Goal: Task Accomplishment & Management: Manage account settings

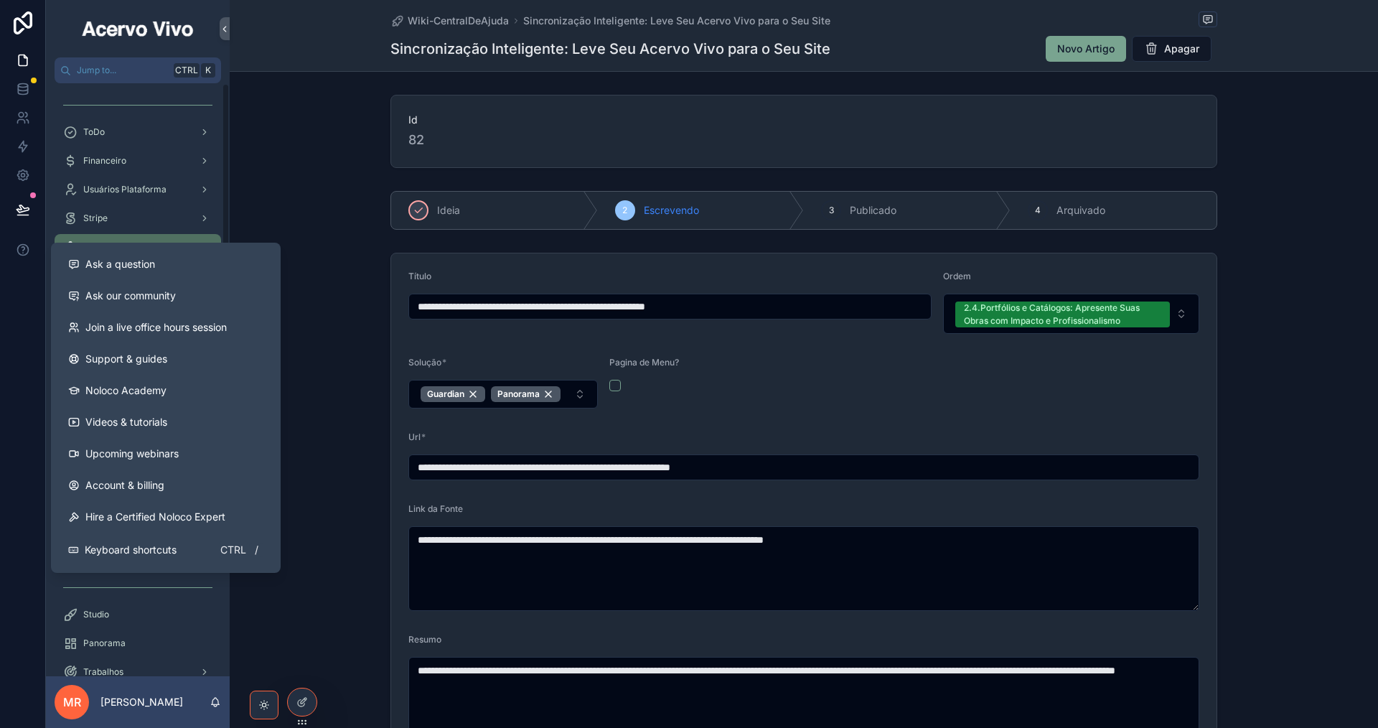
scroll to position [574, 0]
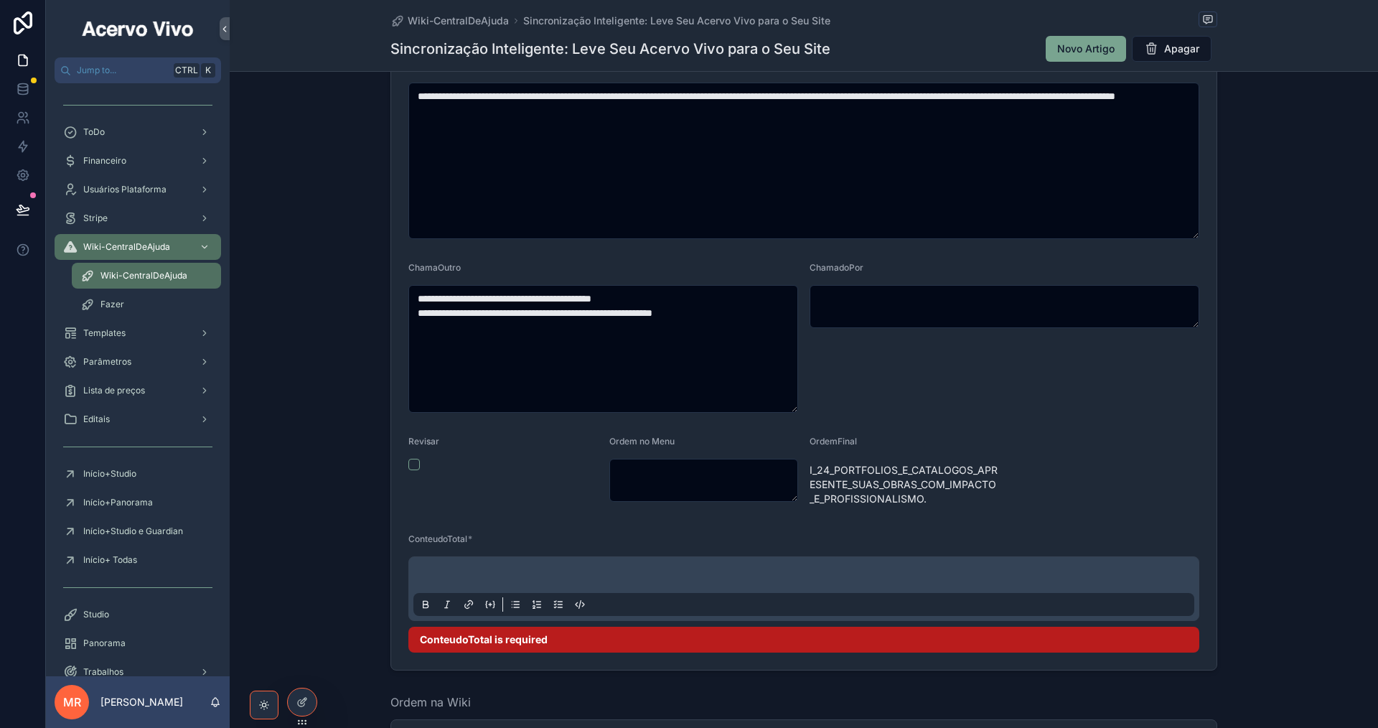
click at [680, 576] on p "scrollable content" at bounding box center [806, 577] width 781 height 14
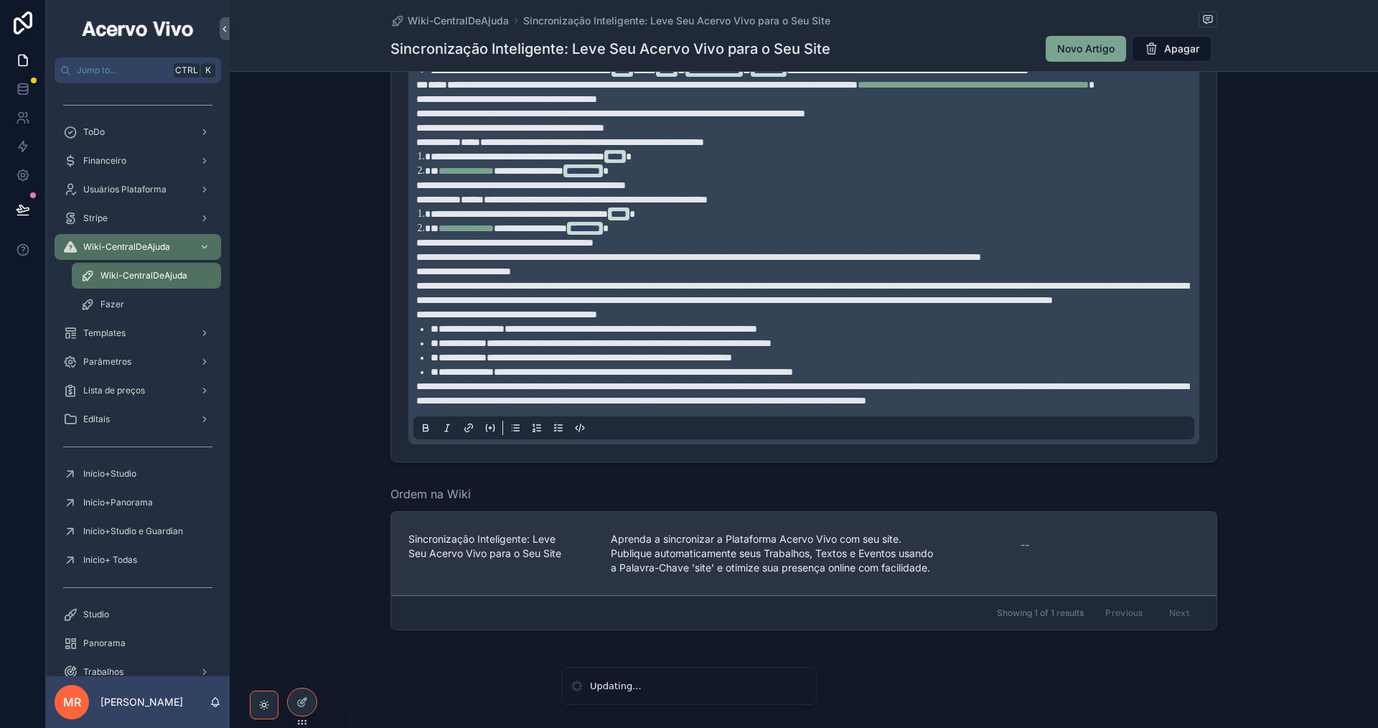
scroll to position [1630, 0]
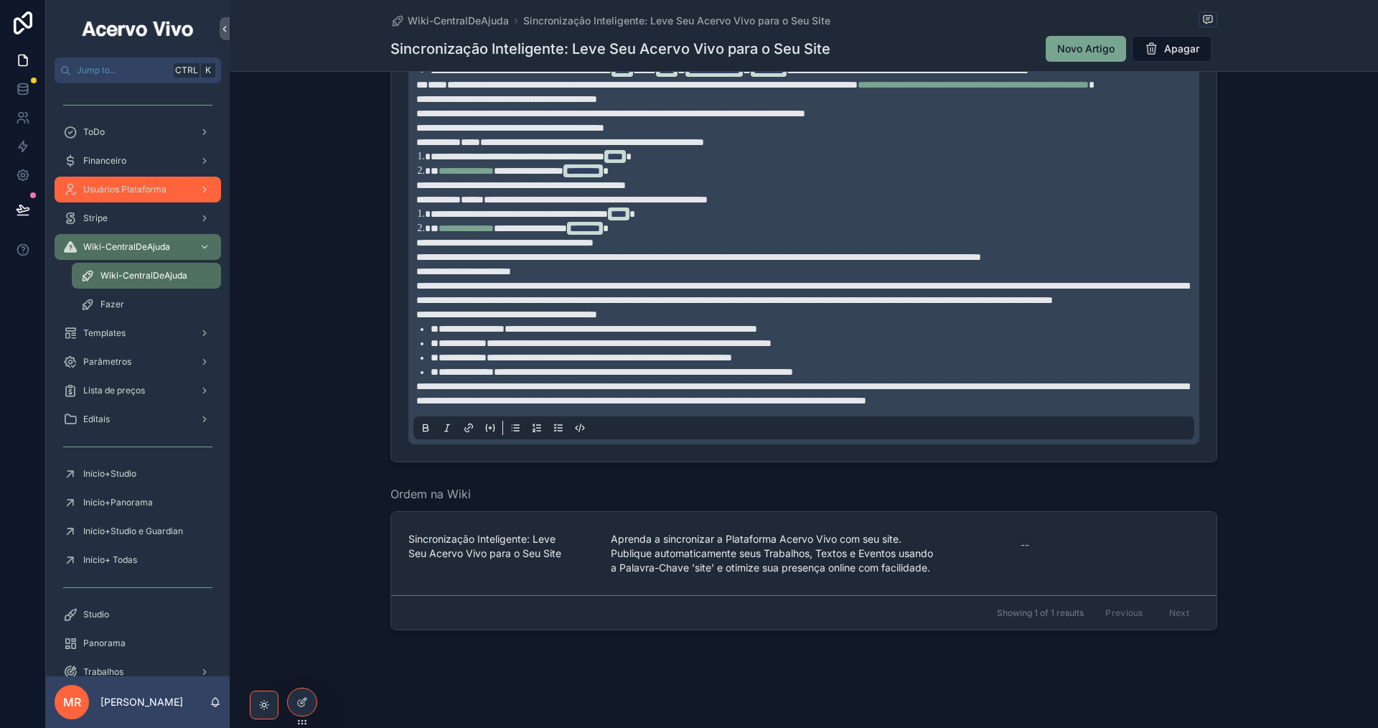
click at [142, 195] on div "Usuários Plataforma" at bounding box center [137, 189] width 149 height 23
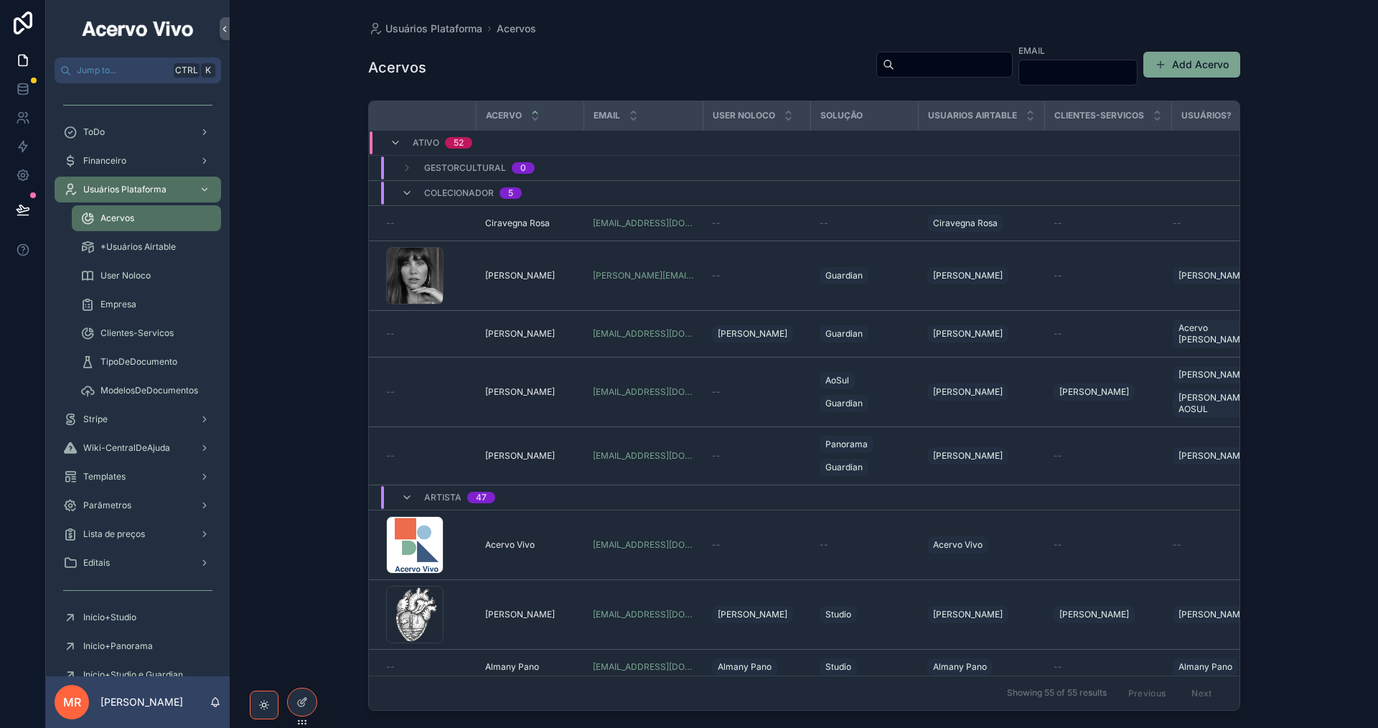
click at [894, 68] on input "scrollable content" at bounding box center [953, 65] width 118 height 20
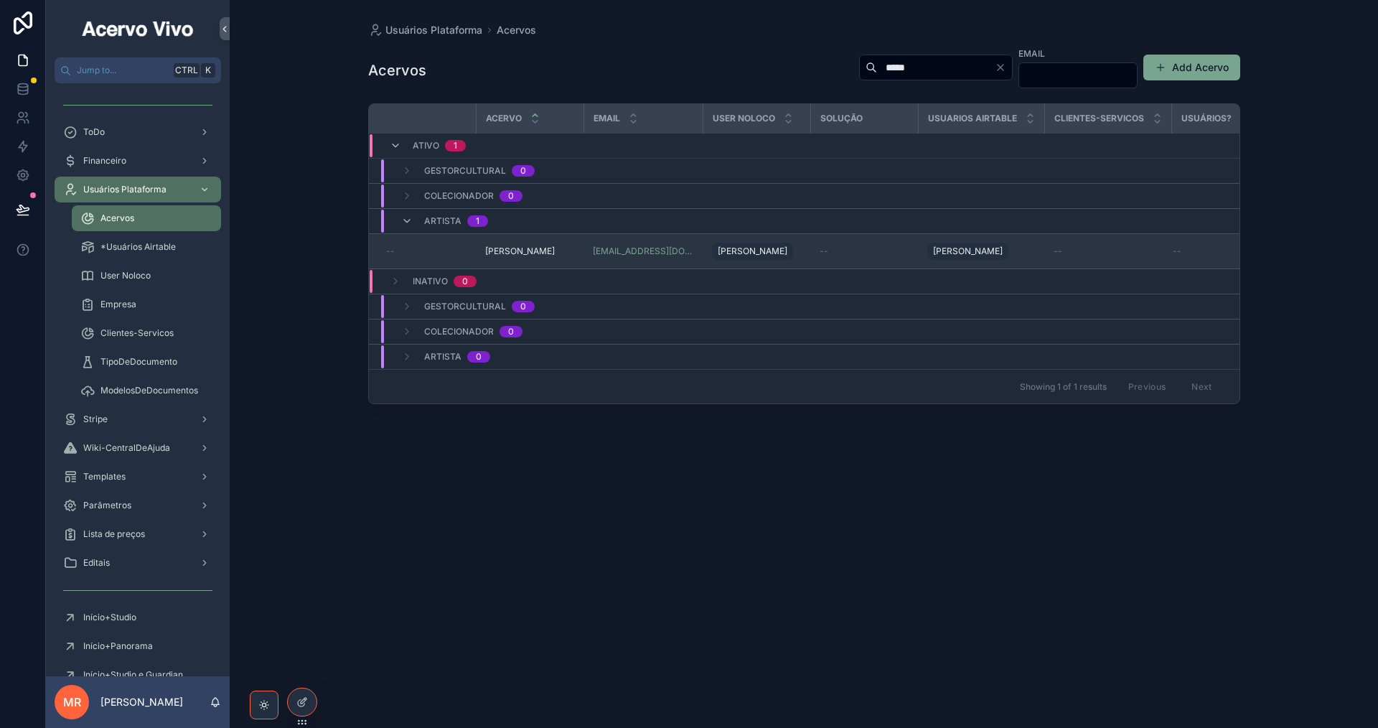
type input "*****"
click at [551, 253] on div "Guto [PERSON_NAME]" at bounding box center [530, 250] width 90 height 11
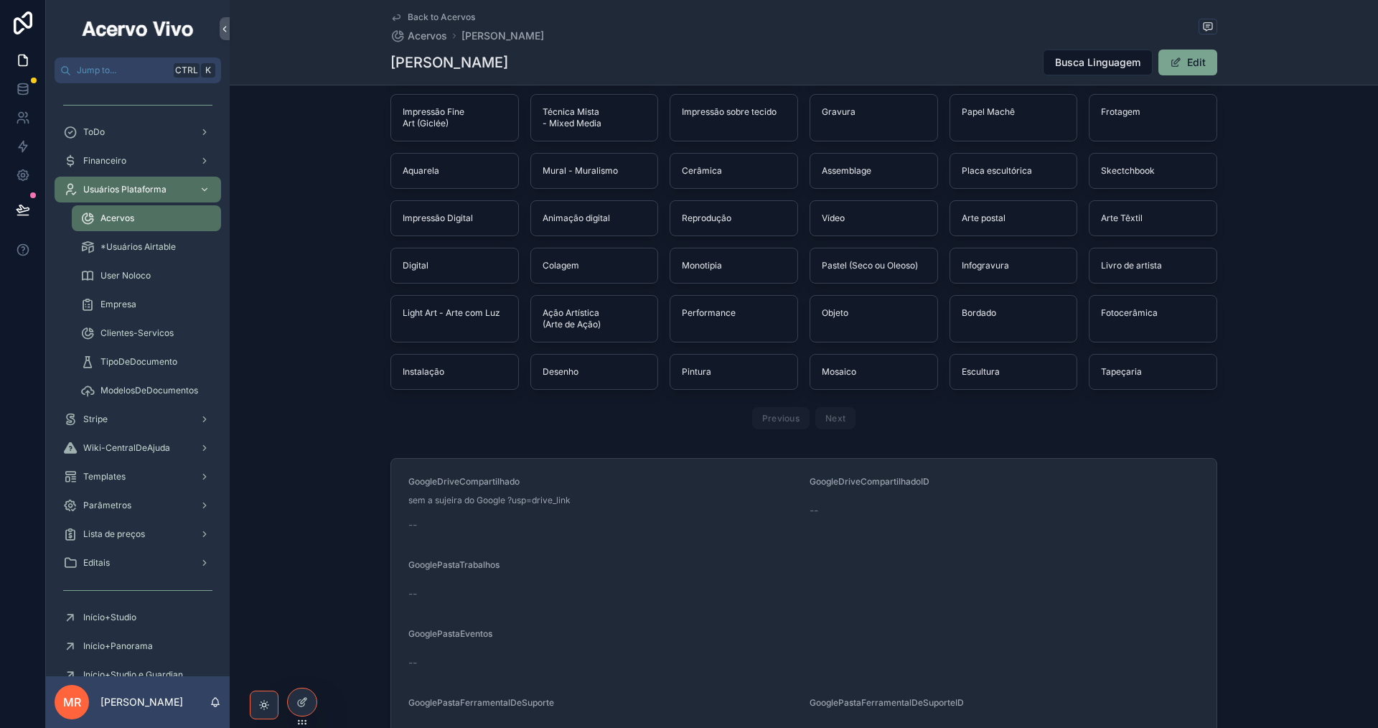
scroll to position [1076, 0]
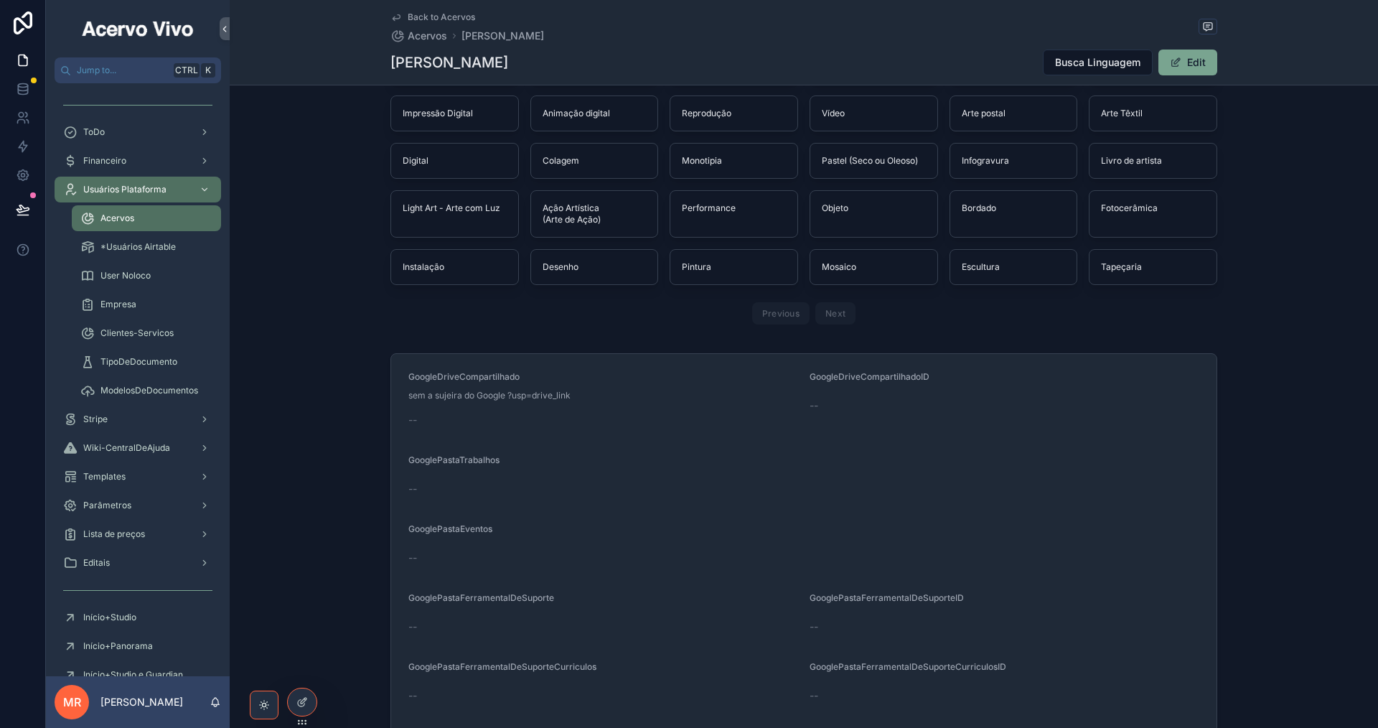
drag, startPoint x: 1187, startPoint y: 65, endPoint x: 894, endPoint y: 376, distance: 427.4
click at [1186, 65] on button "Edit" at bounding box center [1187, 63] width 59 height 26
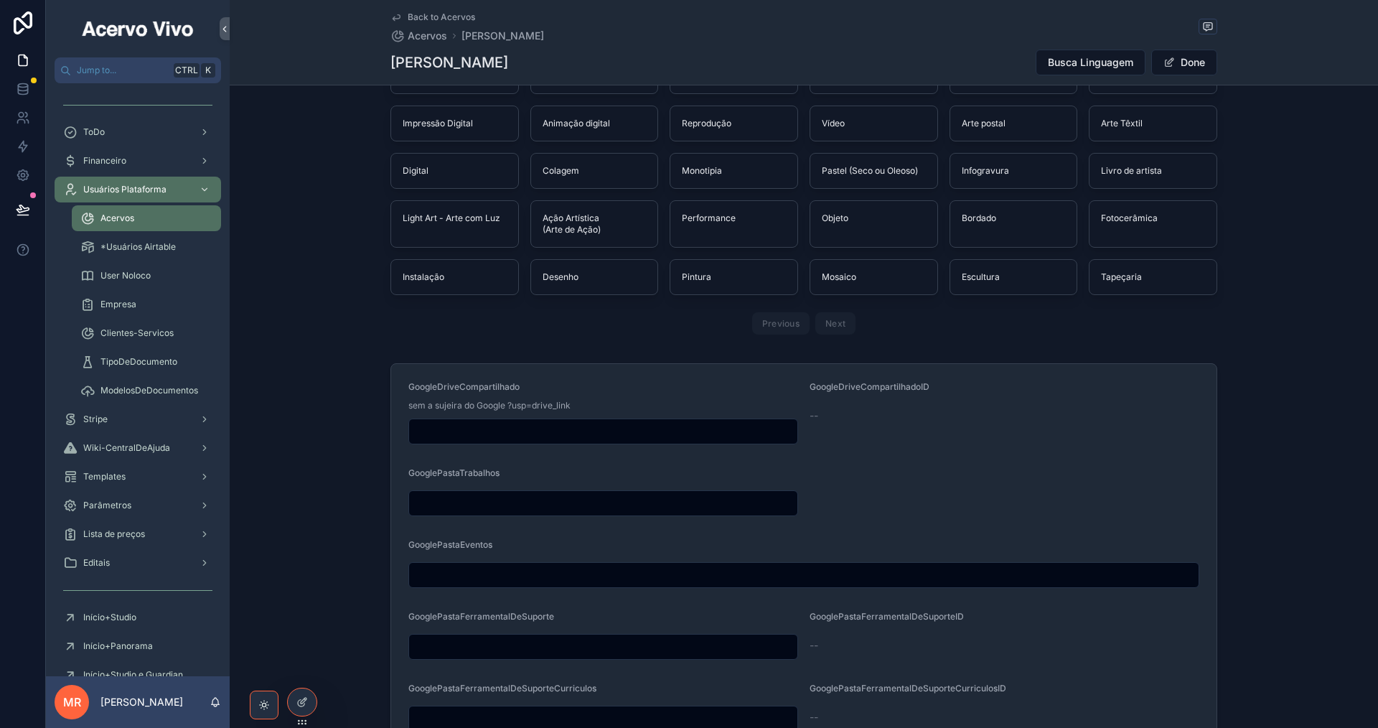
scroll to position [1086, 0]
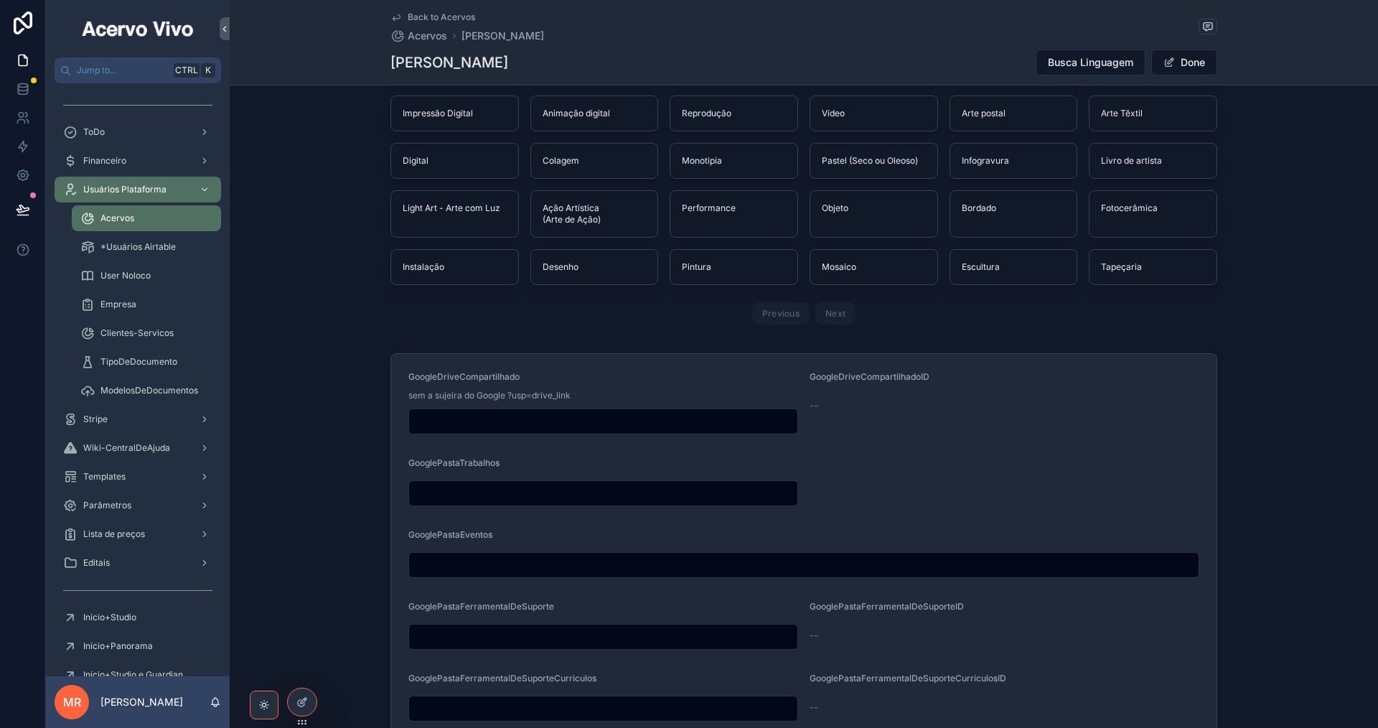
click at [497, 420] on input "scrollable content" at bounding box center [603, 421] width 388 height 20
paste input "**********"
type input "**********"
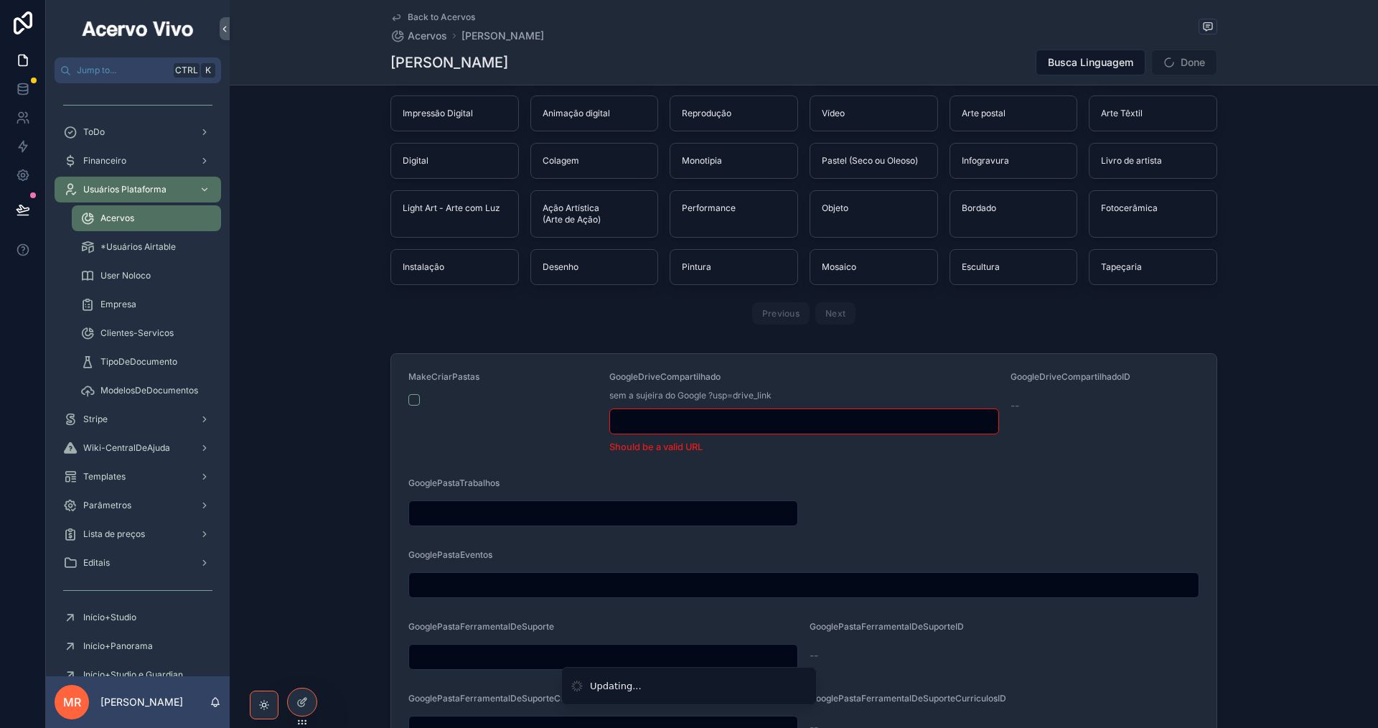
scroll to position [0, 0]
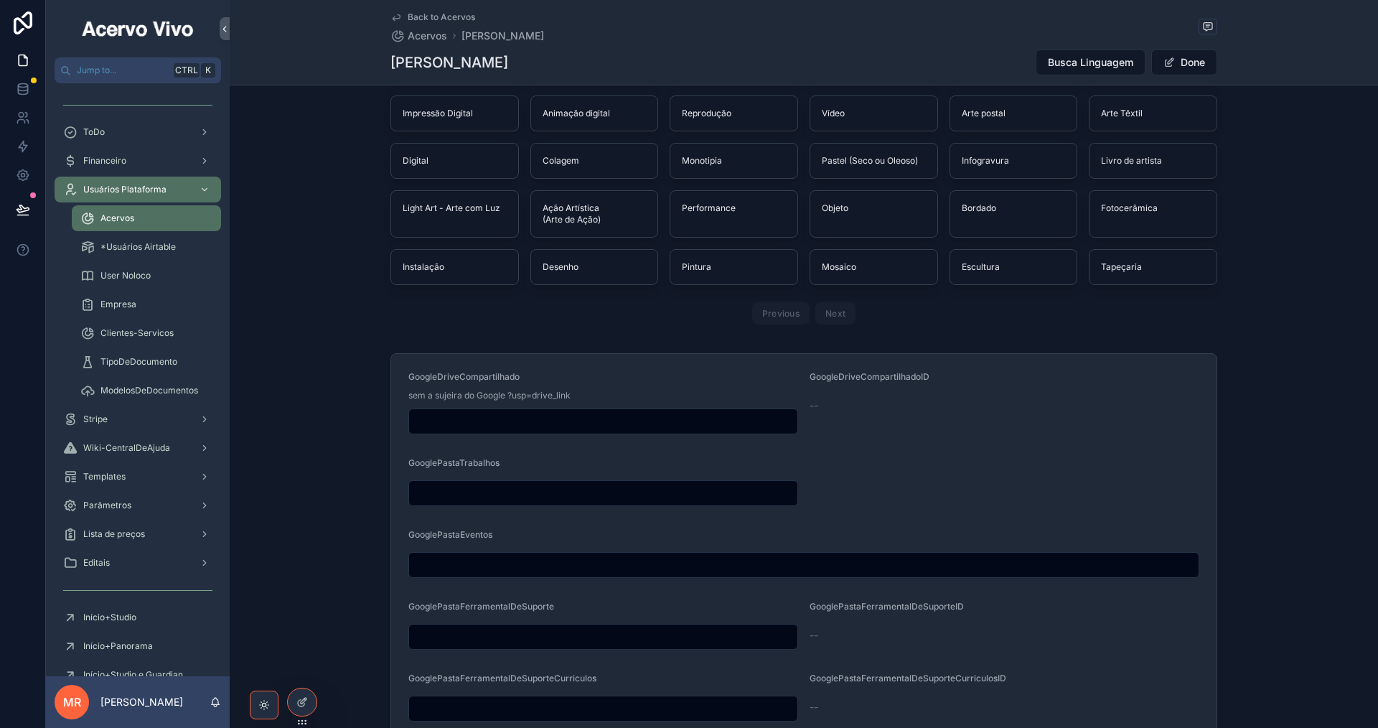
paste input "**********"
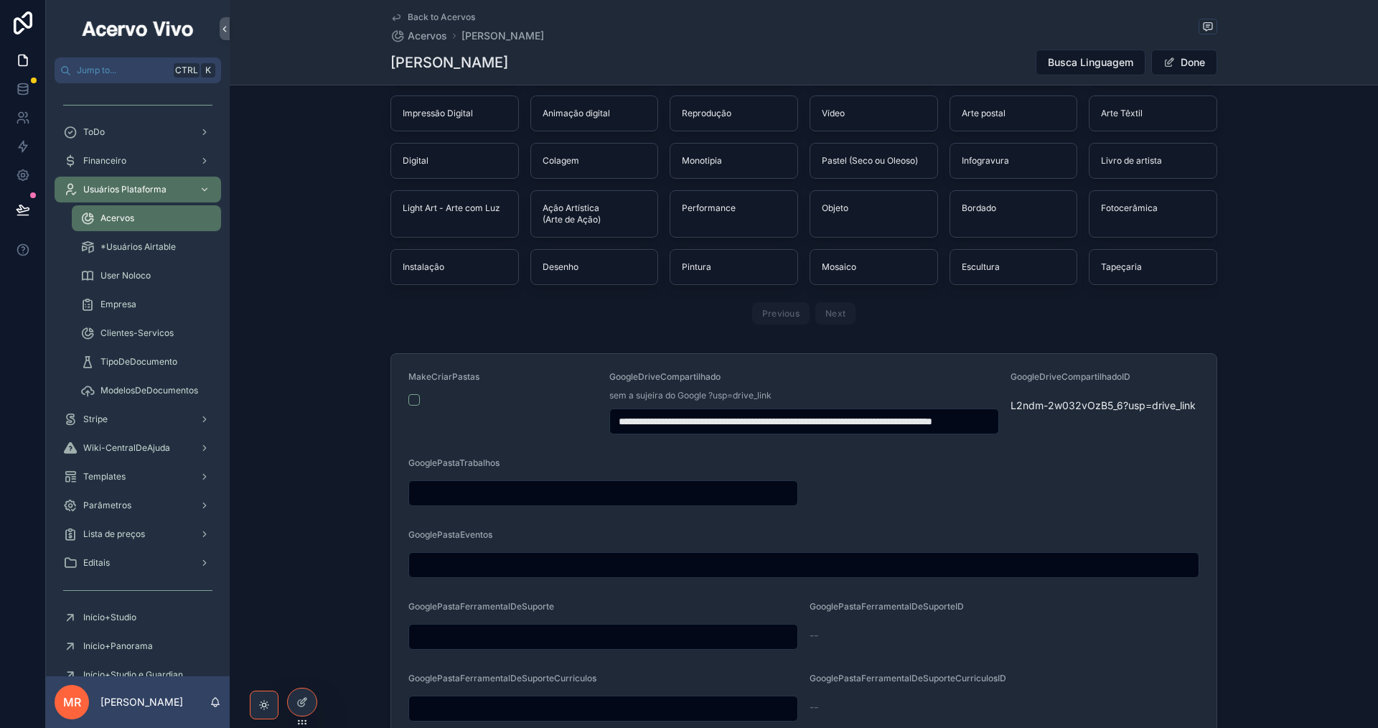
drag, startPoint x: 916, startPoint y: 422, endPoint x: 1048, endPoint y: 418, distance: 132.1
click at [1048, 418] on form "**********" at bounding box center [803, 725] width 825 height 743
type input "**********"
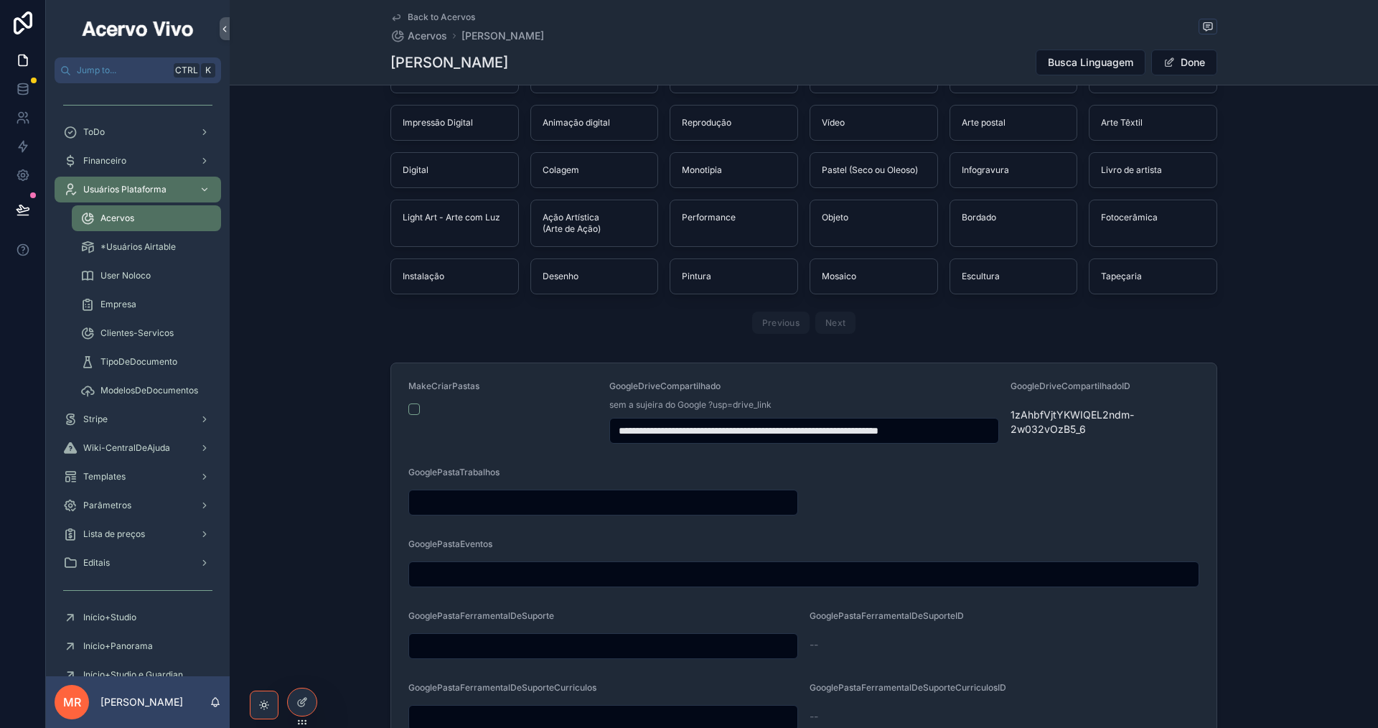
scroll to position [1220, 0]
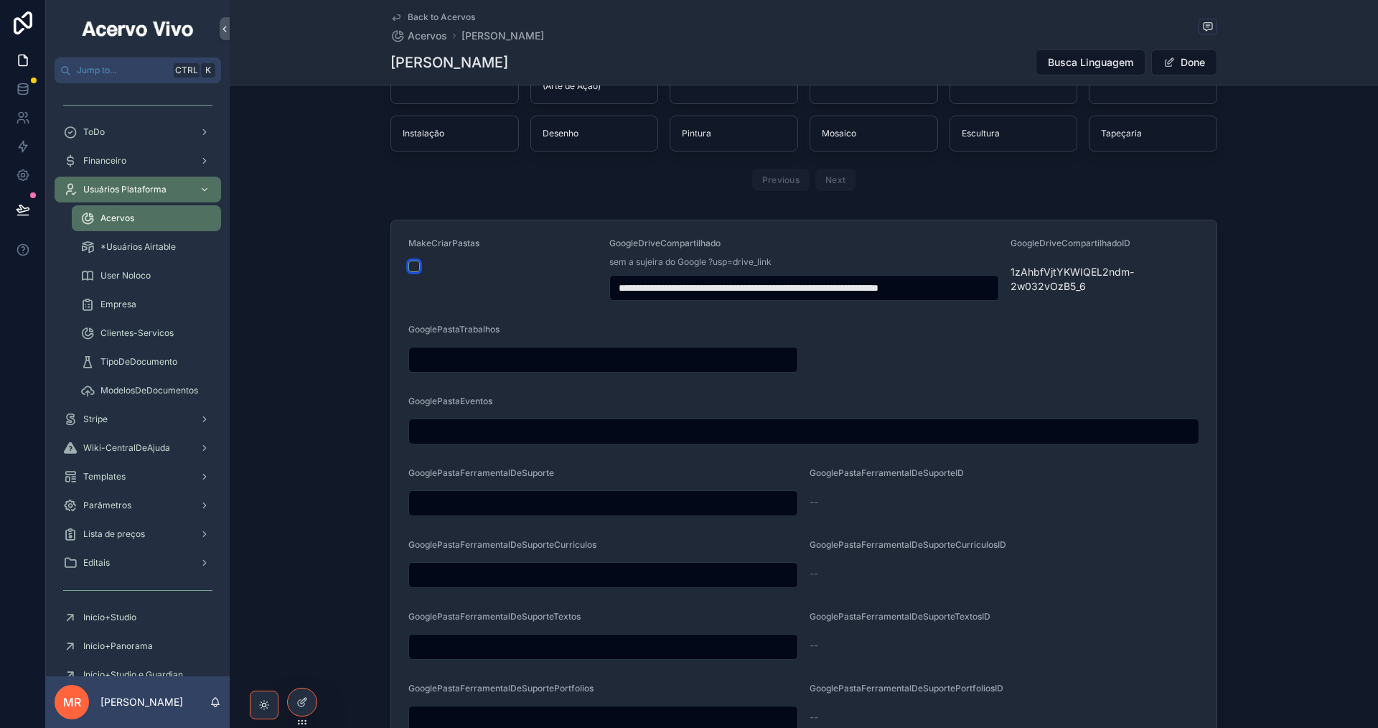
click at [409, 266] on button "scrollable content" at bounding box center [413, 265] width 11 height 11
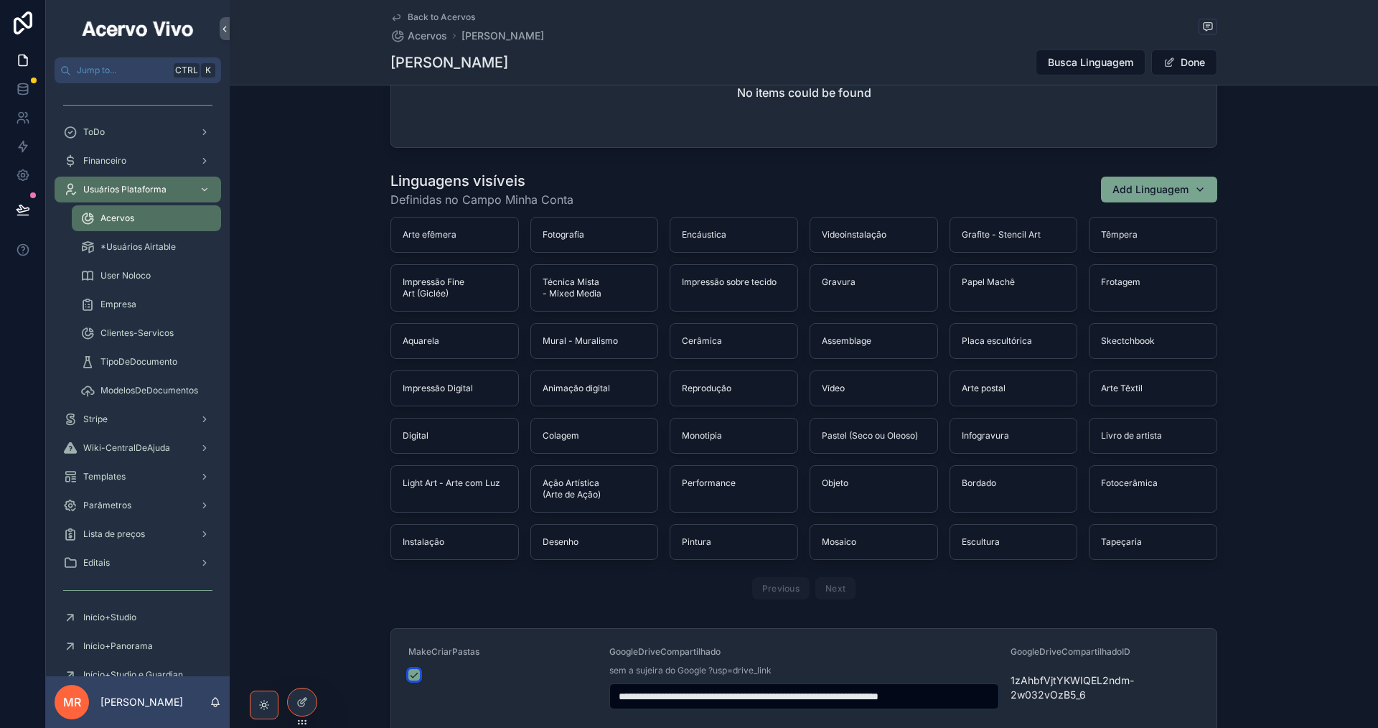
scroll to position [646, 0]
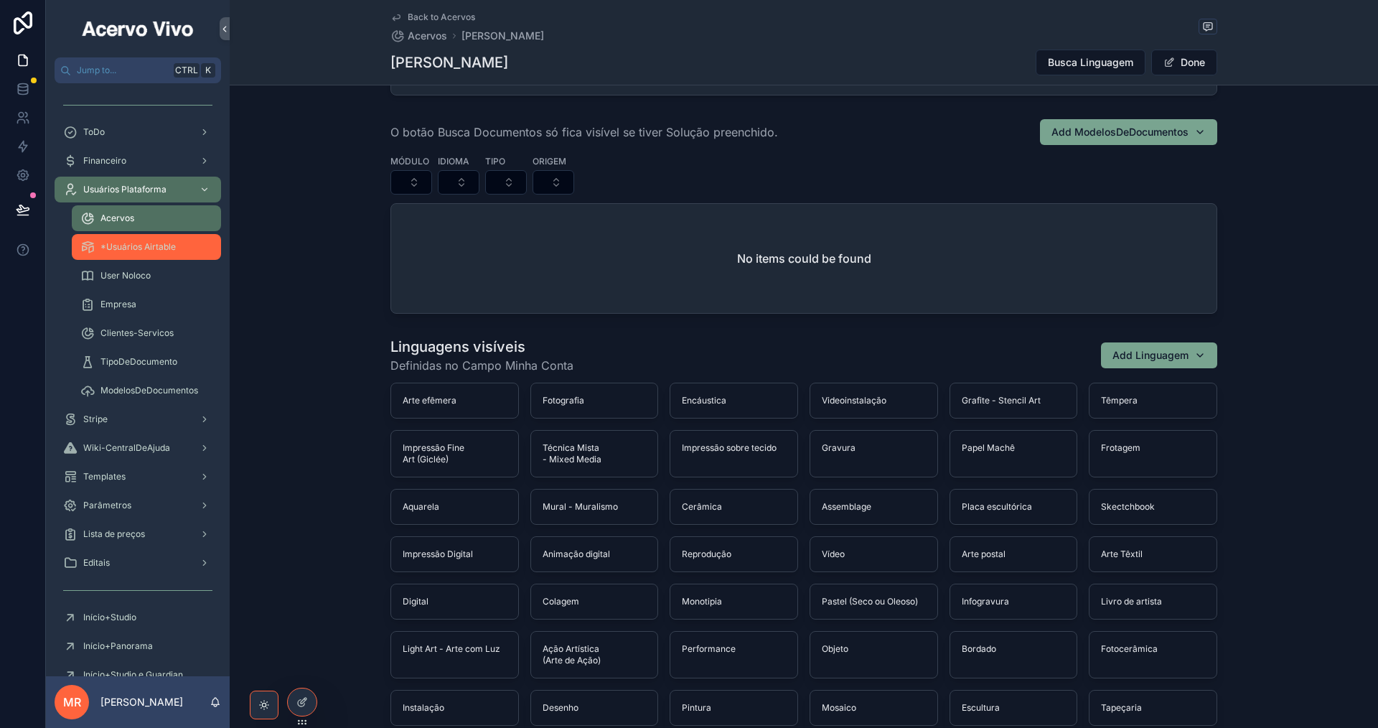
click at [101, 253] on div "*Usuários Airtable" at bounding box center [146, 246] width 132 height 23
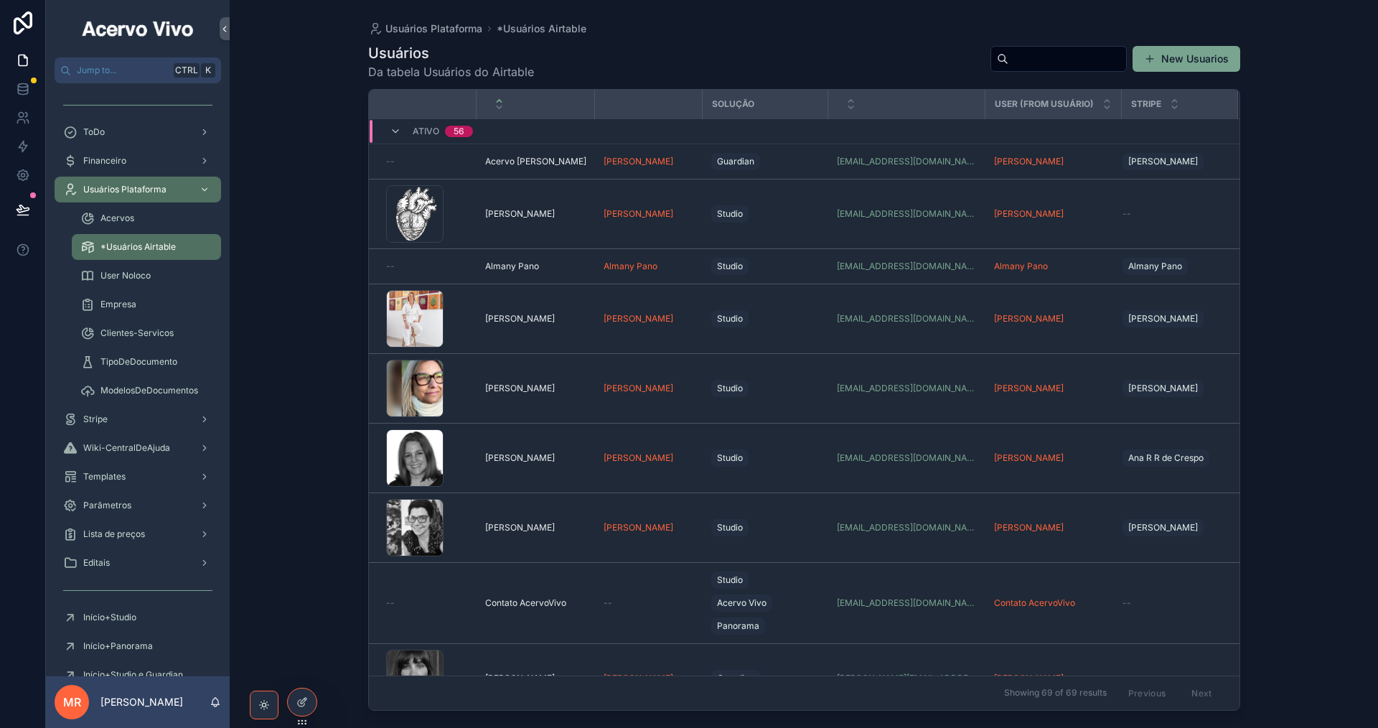
click at [1025, 52] on input "scrollable content" at bounding box center [1067, 59] width 118 height 20
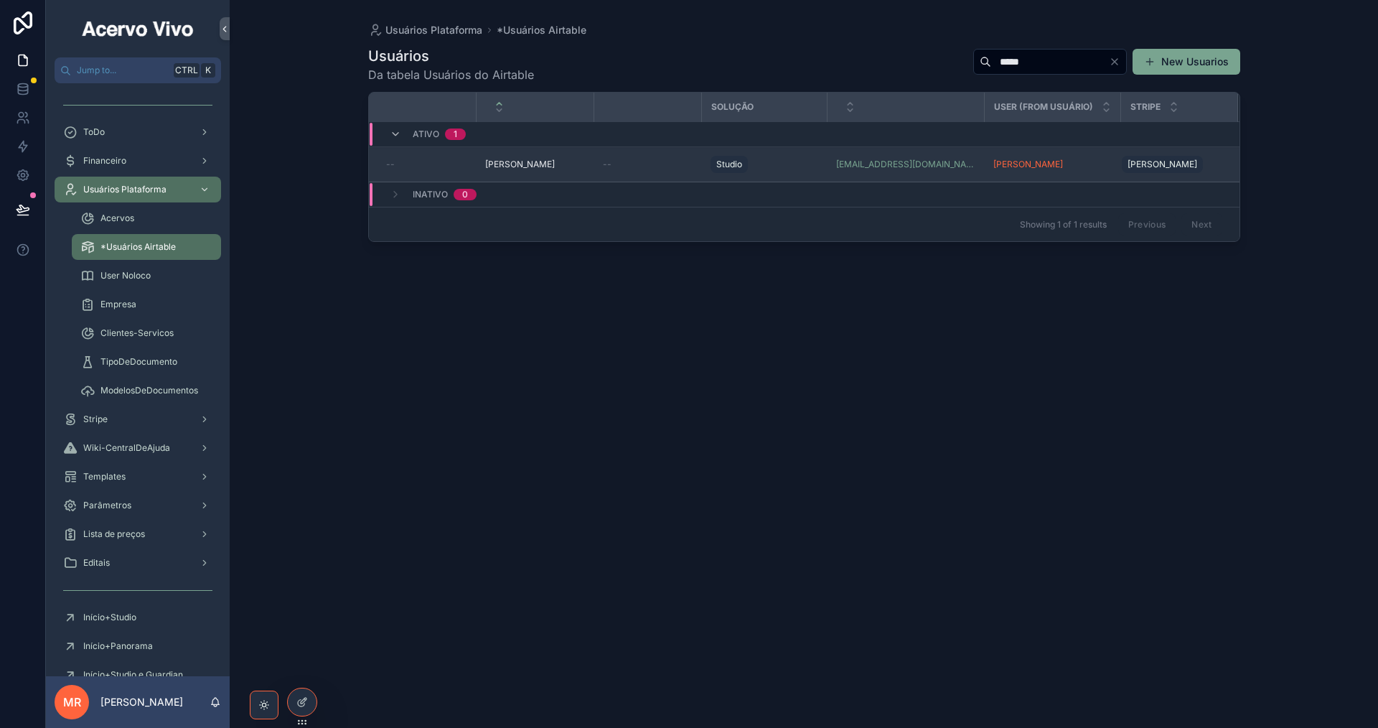
type input "*****"
click at [555, 167] on div "Guto [PERSON_NAME]" at bounding box center [535, 164] width 100 height 11
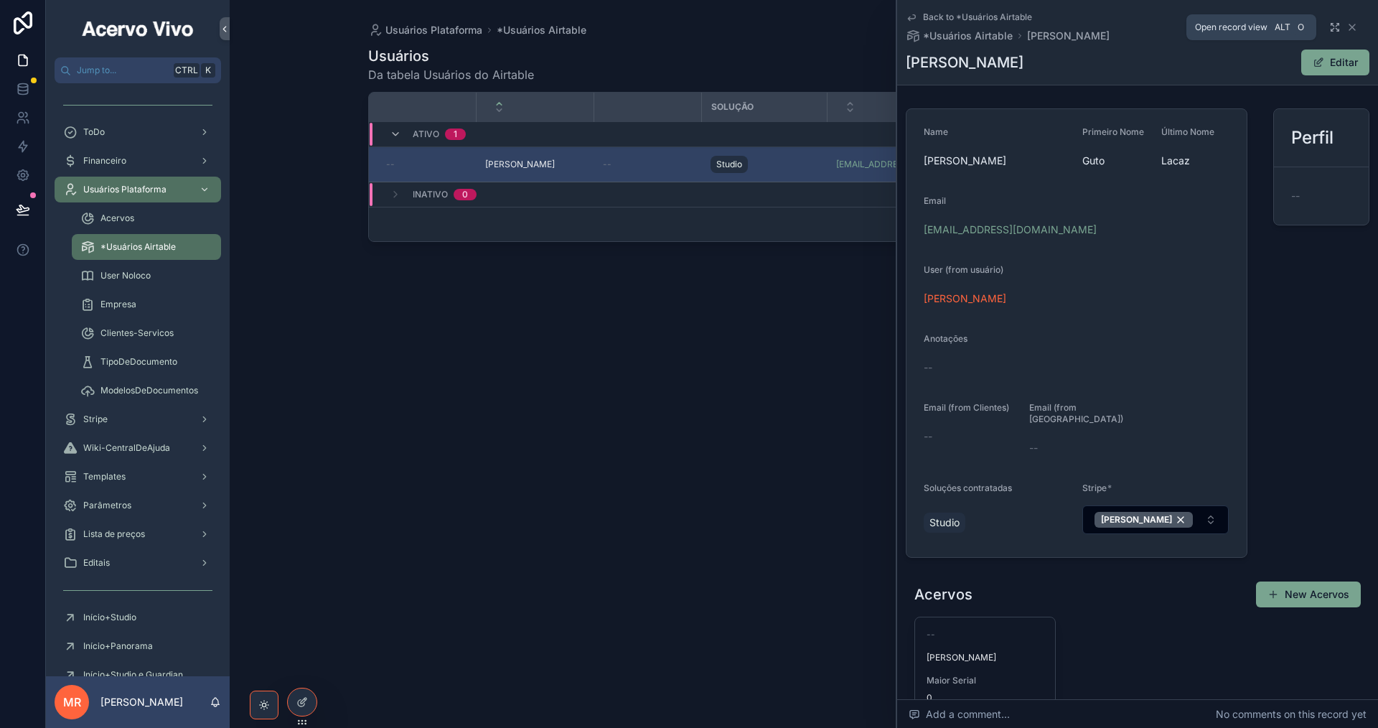
click at [1329, 29] on icon "scrollable content" at bounding box center [1334, 27] width 11 height 11
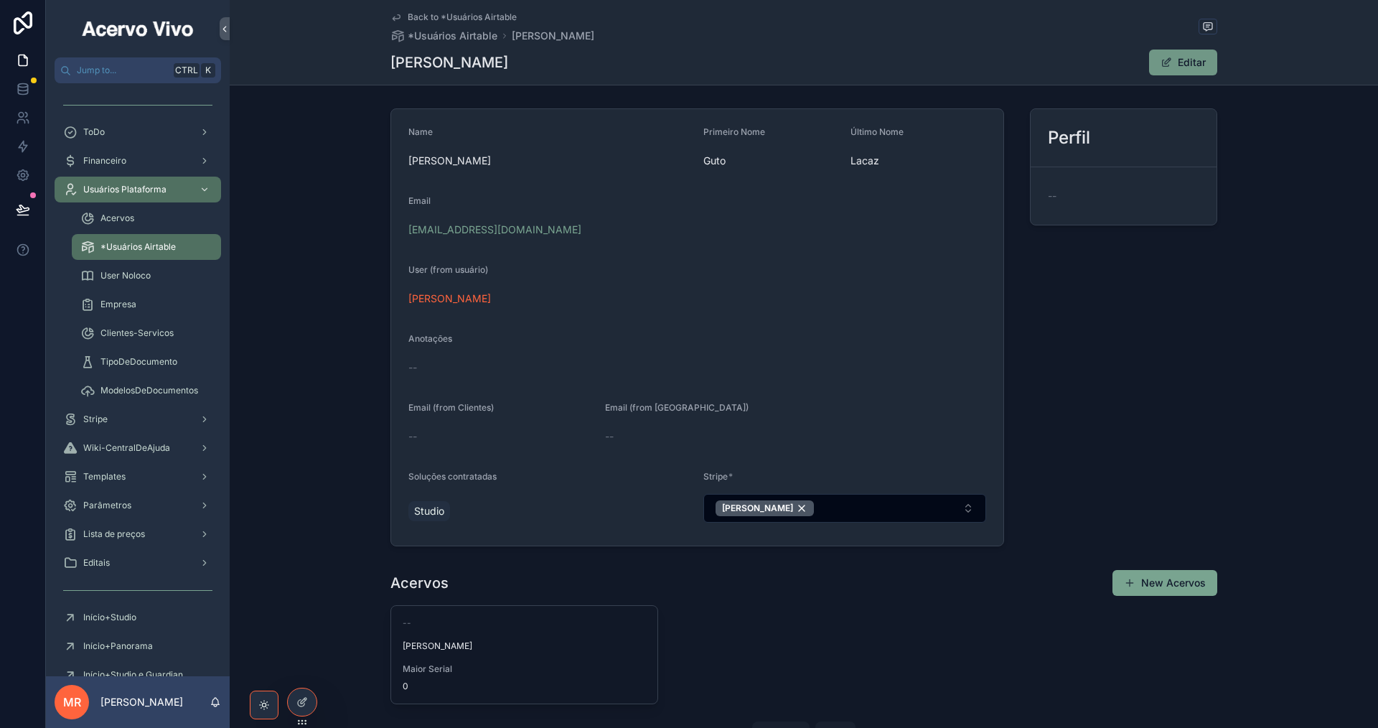
drag, startPoint x: 1193, startPoint y: 58, endPoint x: 1171, endPoint y: 70, distance: 25.0
click at [1193, 58] on button "Editar" at bounding box center [1183, 63] width 68 height 26
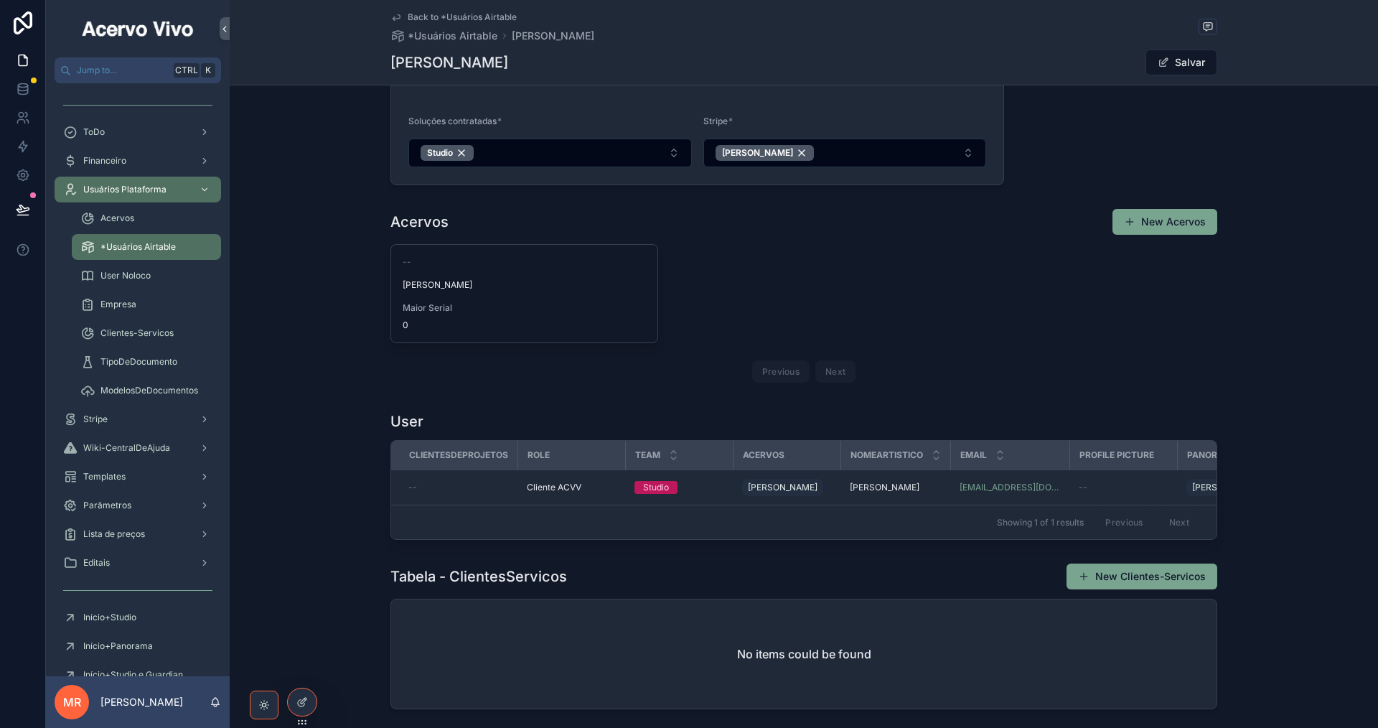
scroll to position [486, 0]
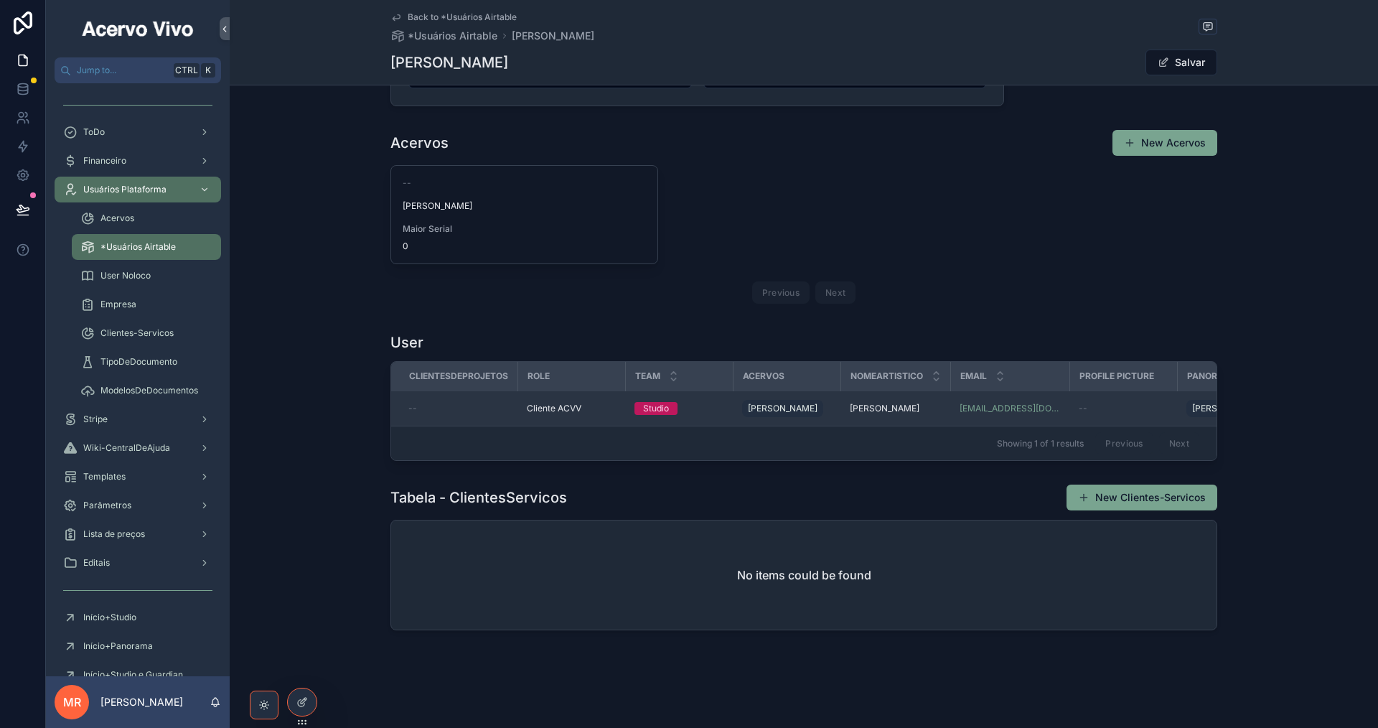
click at [593, 403] on div "Cliente ACVV" at bounding box center [572, 408] width 90 height 11
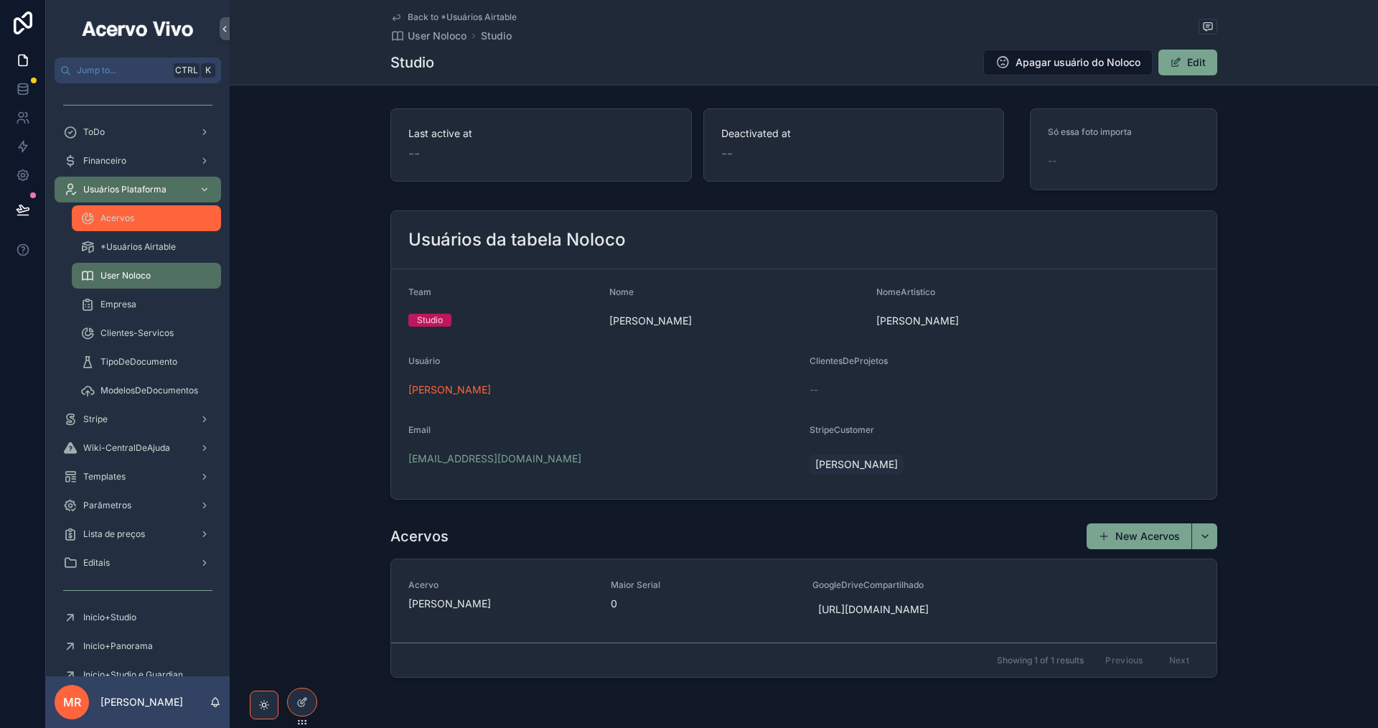
click at [126, 223] on span "Acervos" at bounding box center [117, 217] width 34 height 11
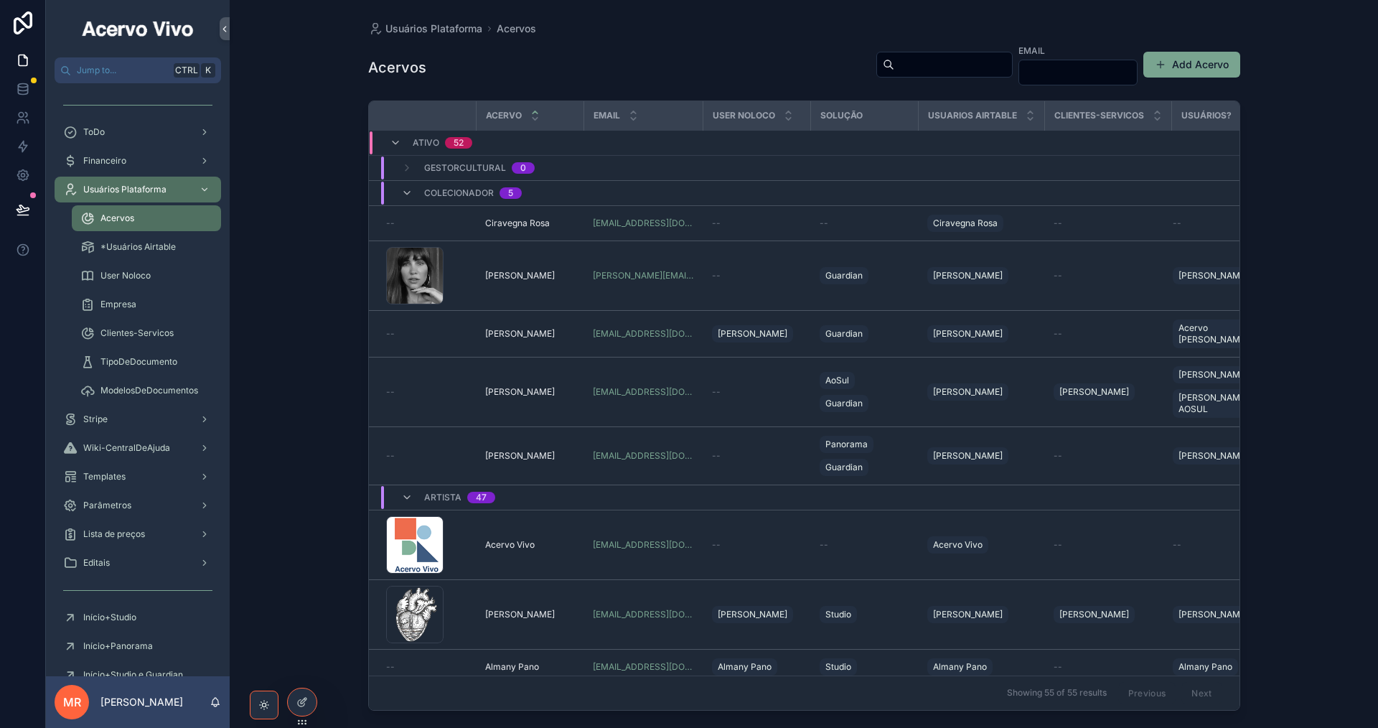
click at [894, 65] on input "scrollable content" at bounding box center [953, 65] width 118 height 20
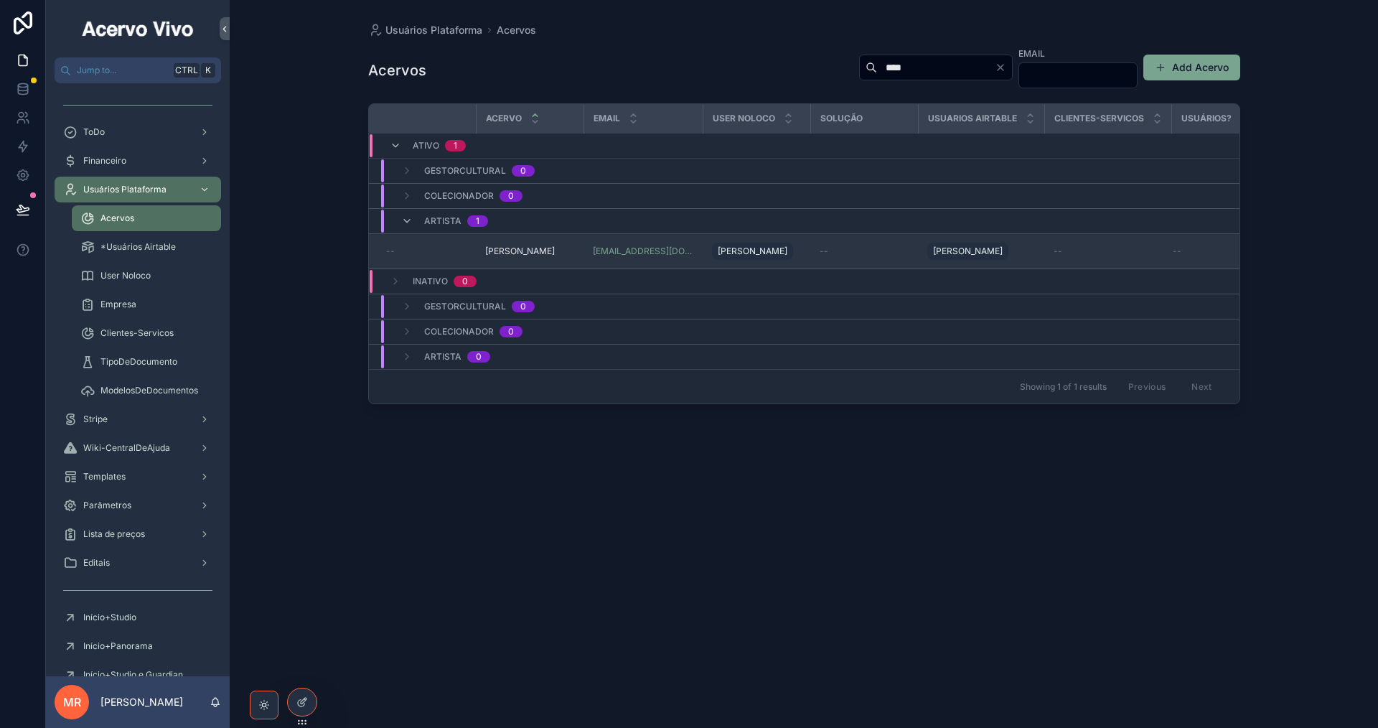
type input "****"
click at [454, 257] on td "--" at bounding box center [423, 251] width 108 height 35
click at [490, 248] on span "[PERSON_NAME]" at bounding box center [520, 250] width 70 height 11
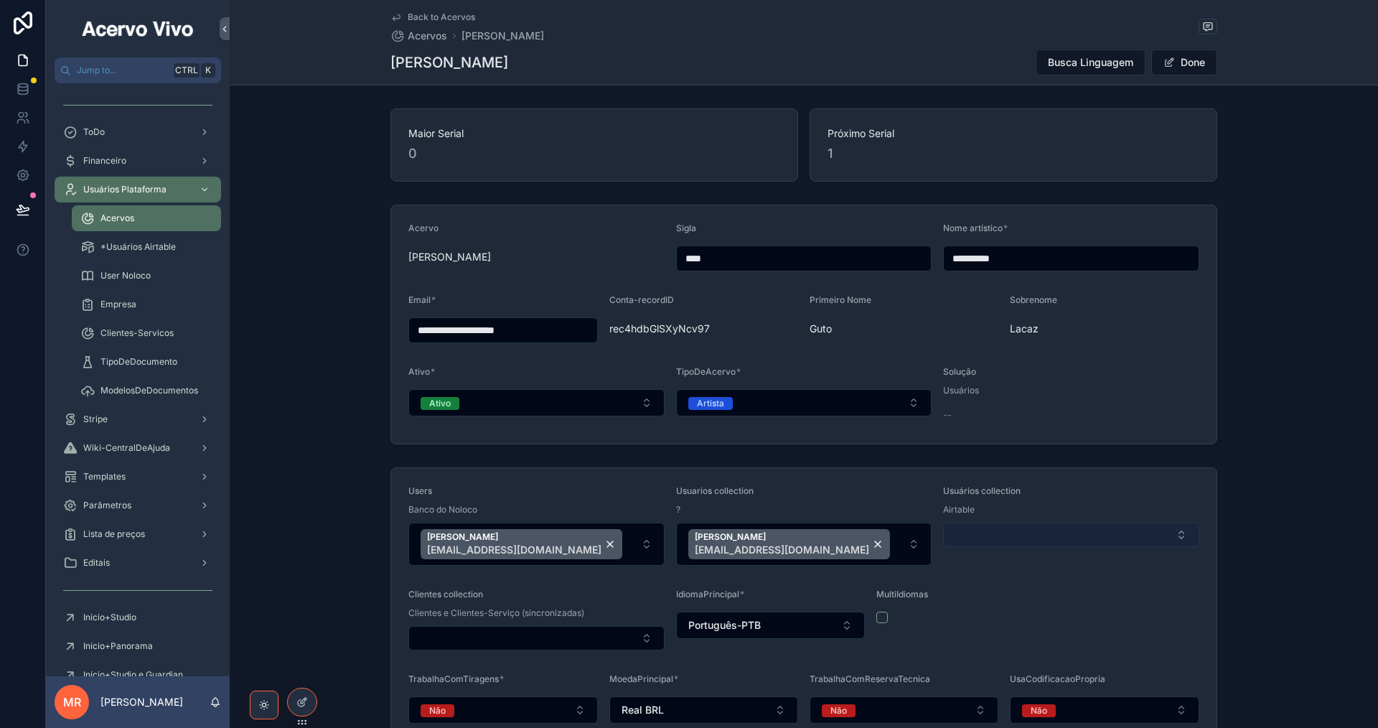
click at [1056, 536] on button "Select Button" at bounding box center [1071, 534] width 256 height 24
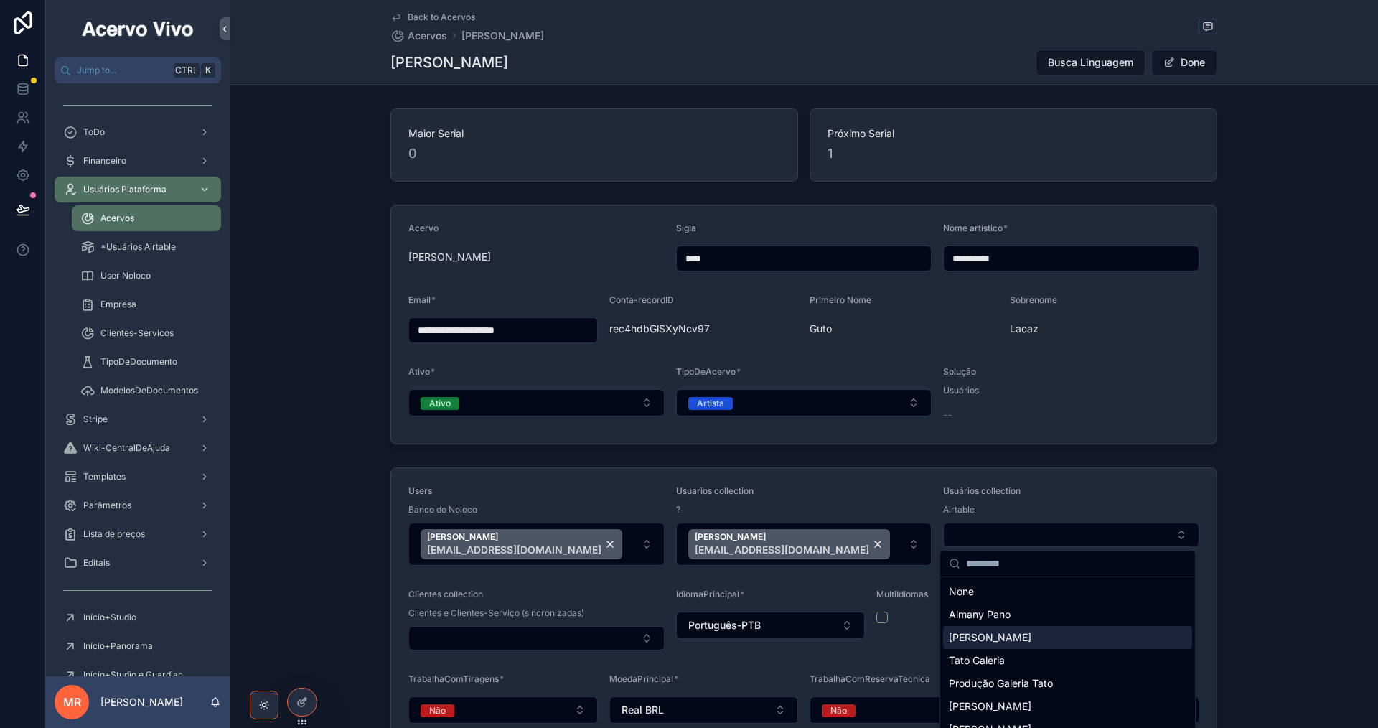
click at [1053, 638] on div "[PERSON_NAME]" at bounding box center [1067, 637] width 249 height 23
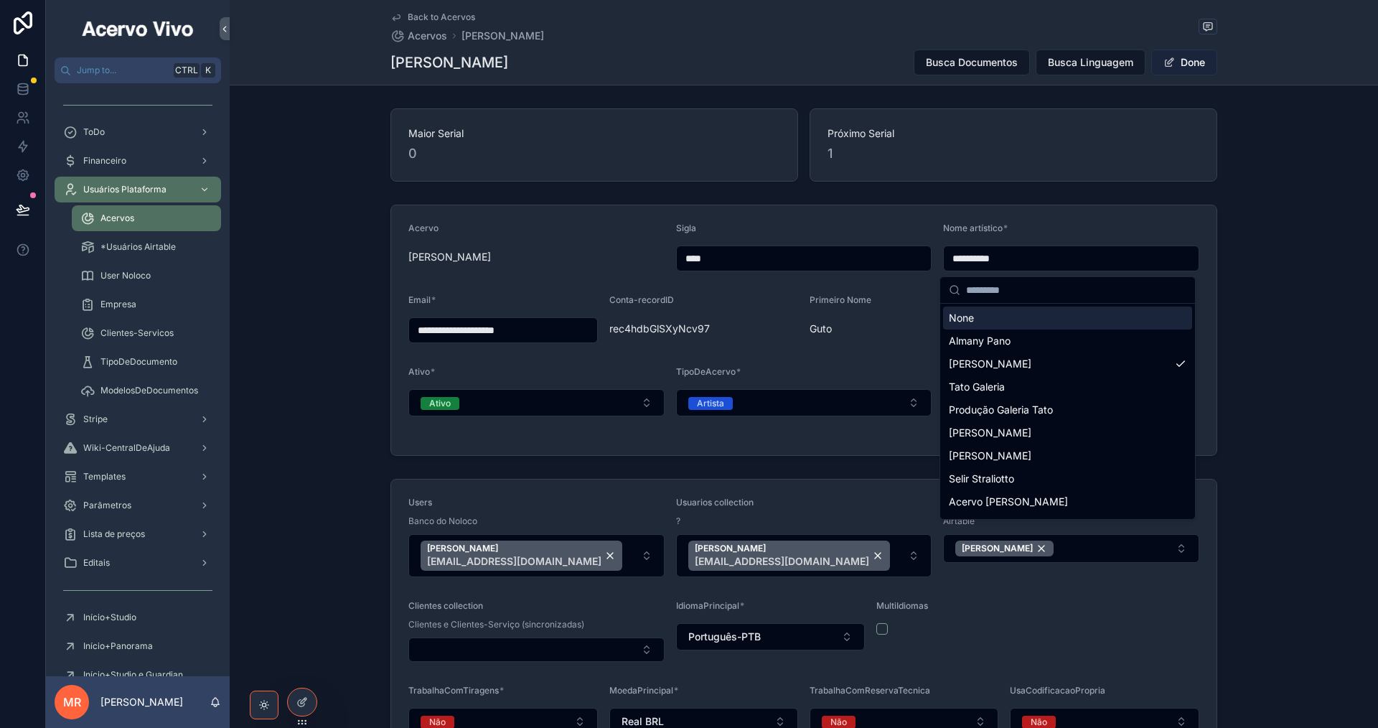
type input "**********"
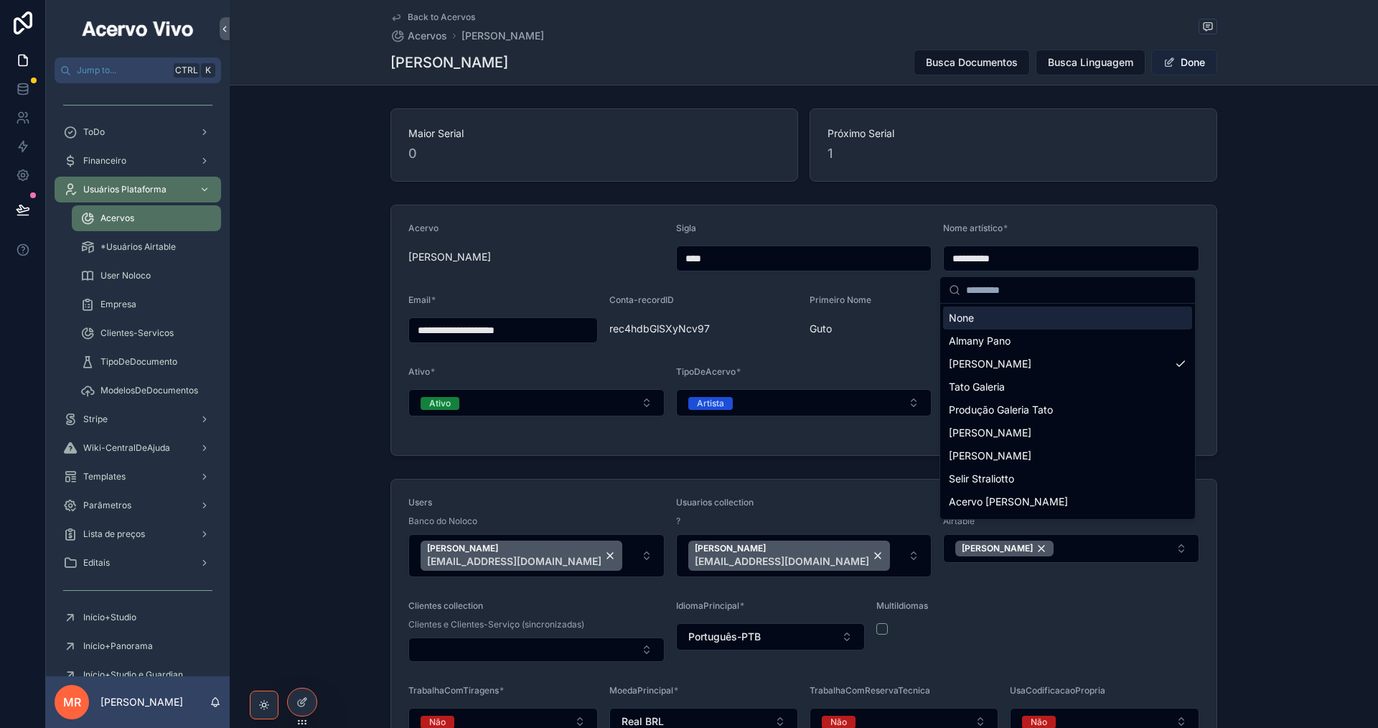
type input "**********"
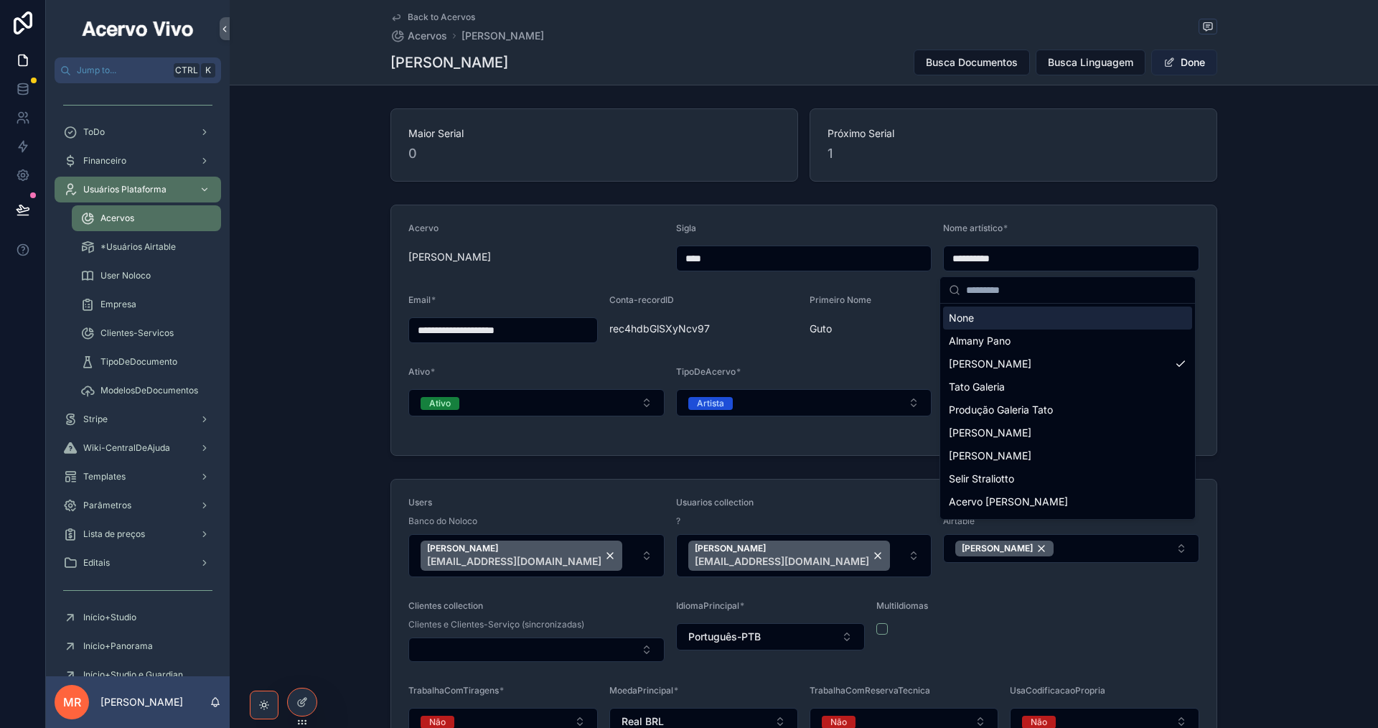
type input "**********"
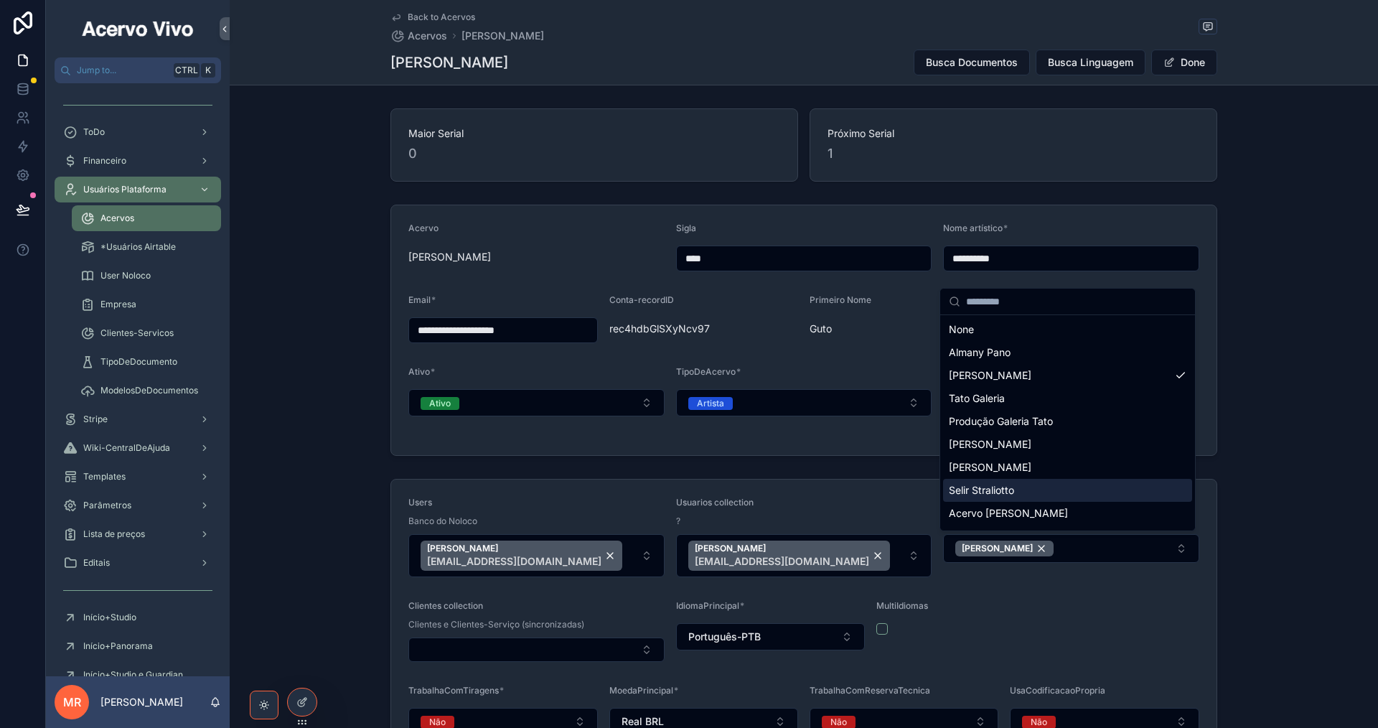
click at [1079, 129] on span "Próximo Serial" at bounding box center [1013, 133] width 372 height 14
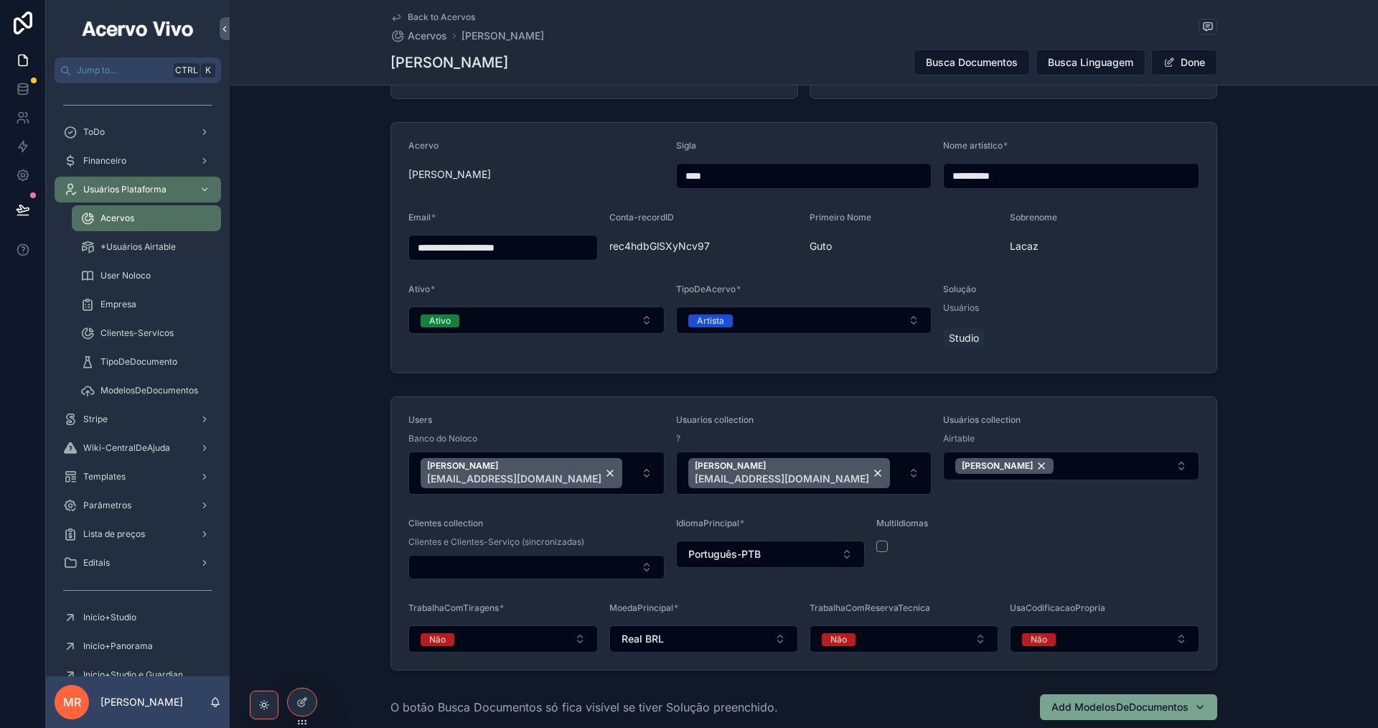
scroll to position [287, 0]
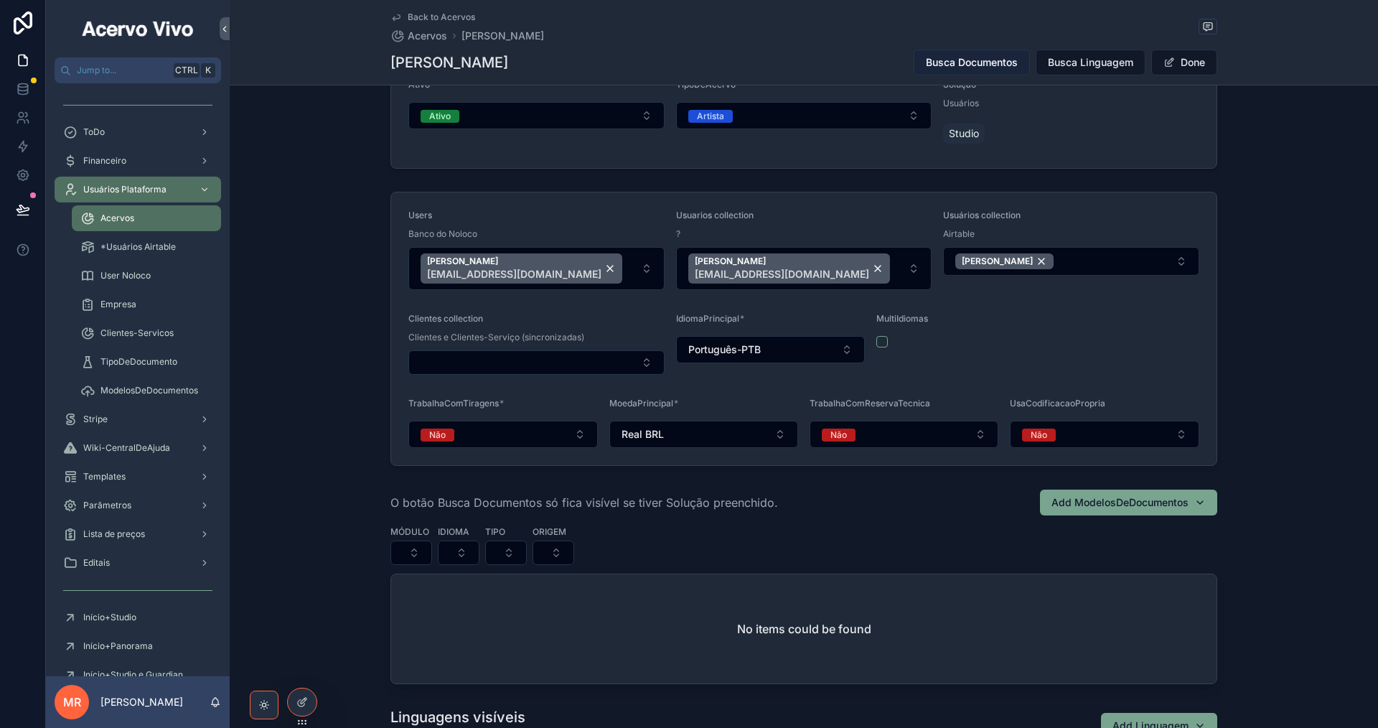
click at [977, 57] on span "Busca Documentos" at bounding box center [972, 62] width 92 height 14
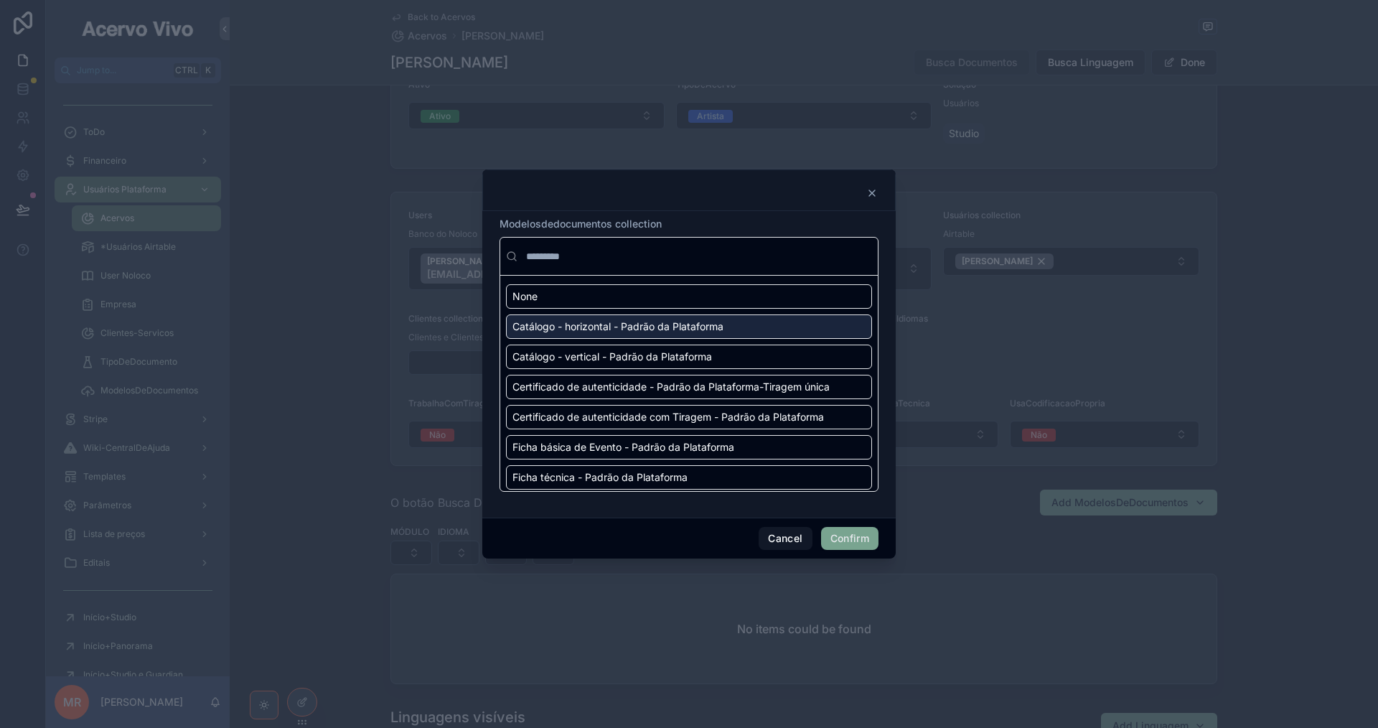
click at [799, 326] on div "Catálogo - horizontal - Padrão da Plataforma" at bounding box center [689, 326] width 366 height 24
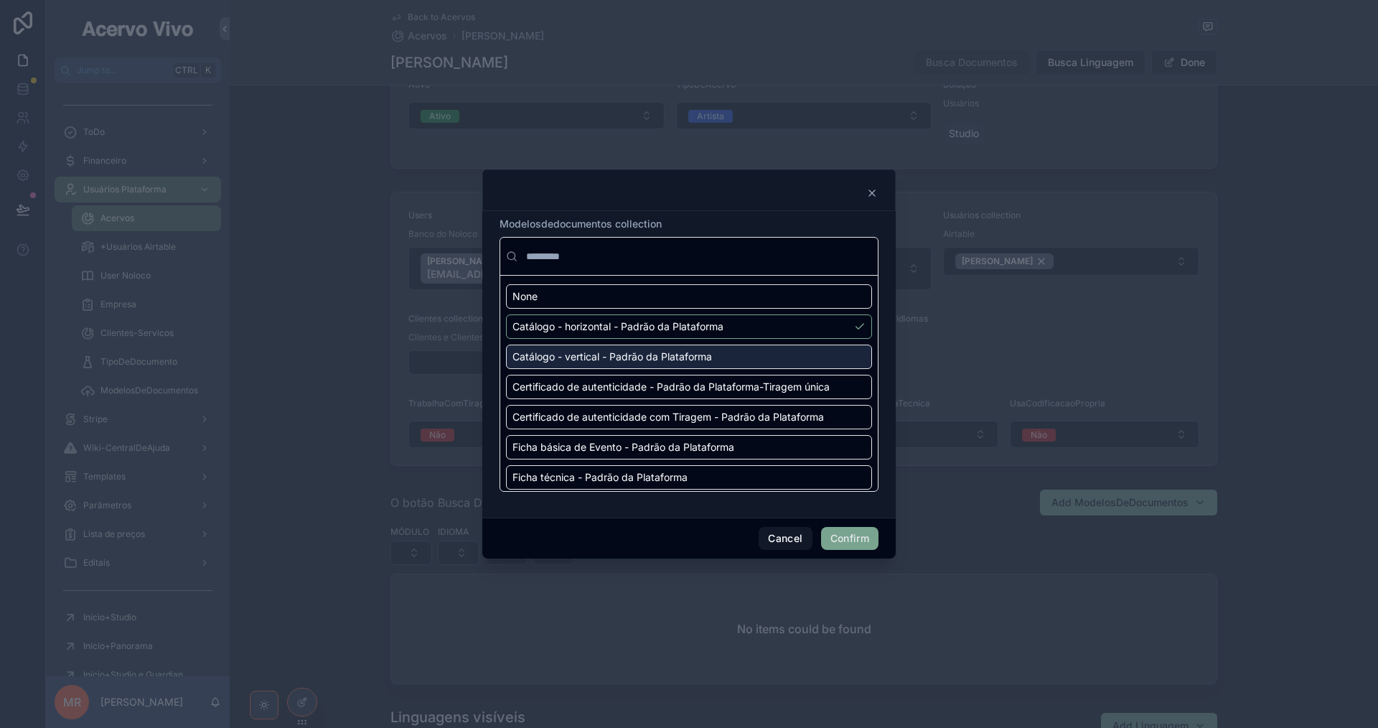
click at [812, 355] on div "Catálogo - vertical - Padrão da Plataforma" at bounding box center [689, 356] width 366 height 24
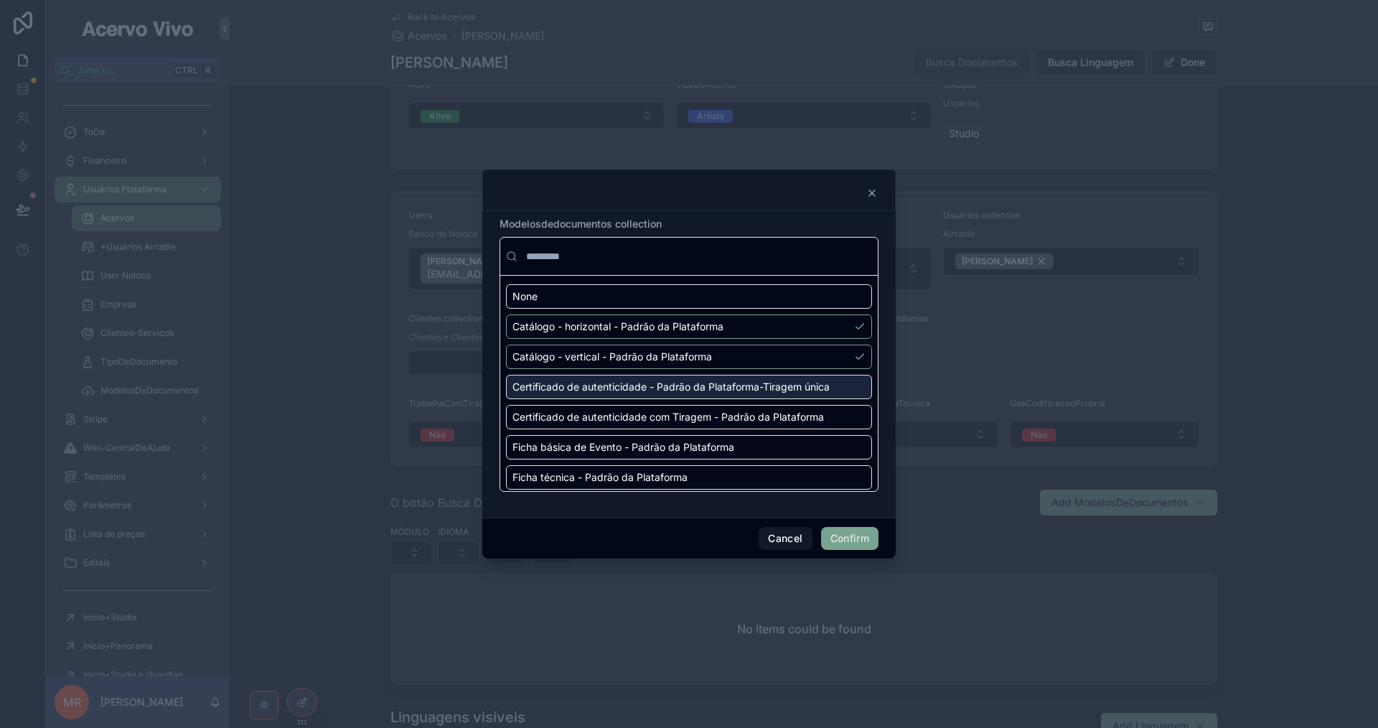
click at [836, 387] on div "Certificado de autenticidade - Padrão da Plataforma-Tiragem única" at bounding box center [689, 387] width 366 height 24
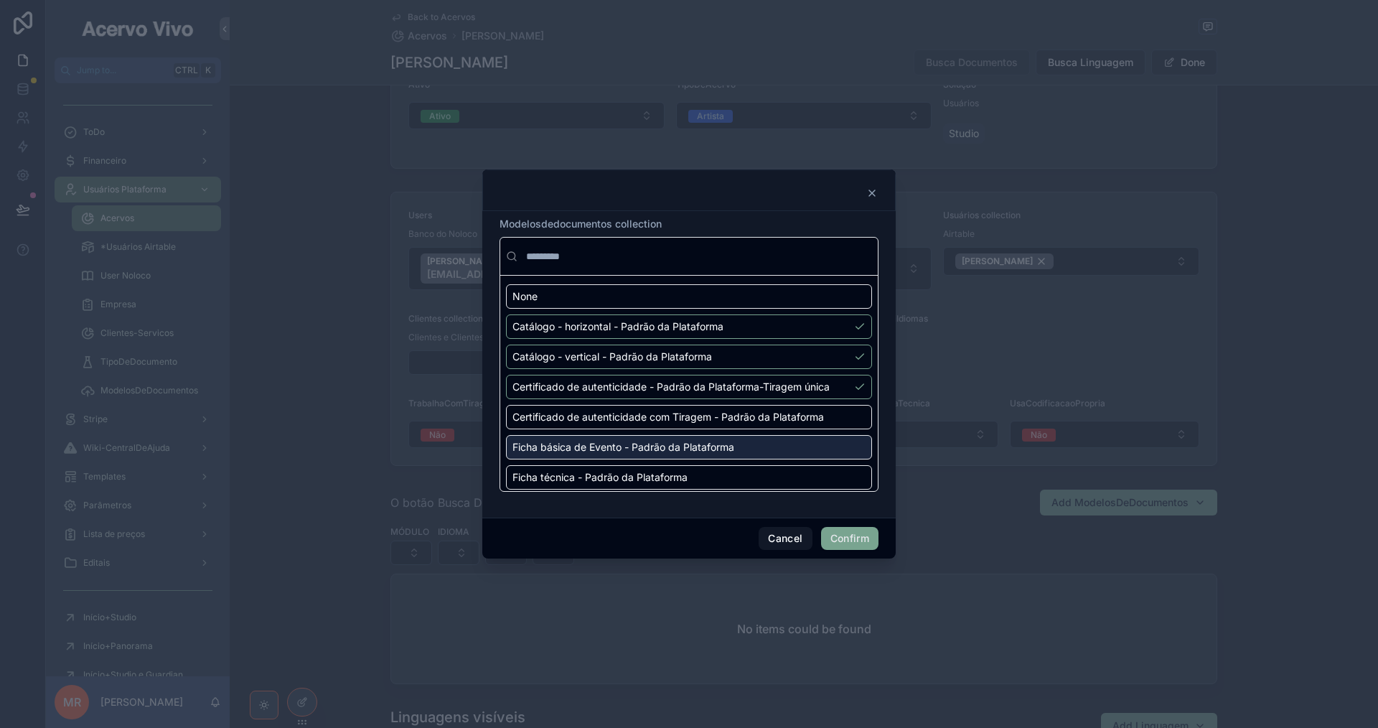
click at [835, 448] on div "Ficha básica de Evento - Padrão da Plataforma" at bounding box center [689, 447] width 366 height 24
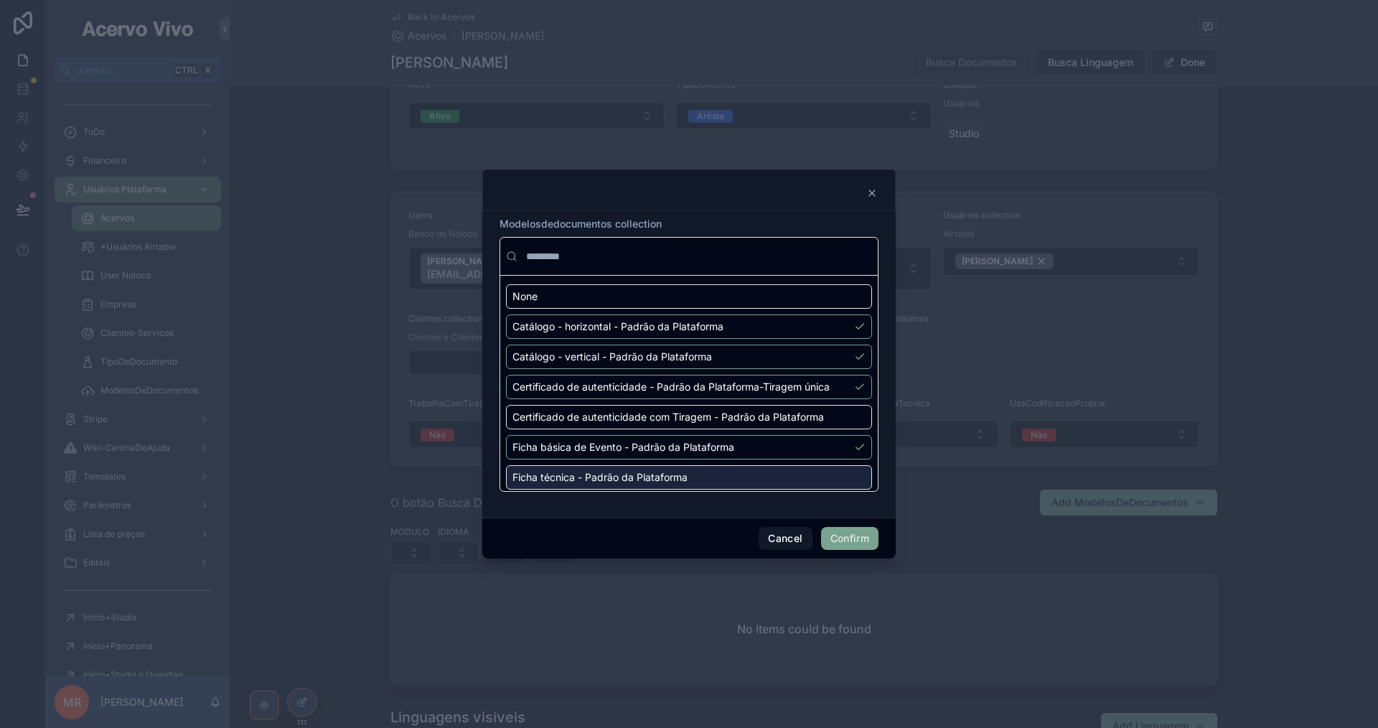
click at [819, 475] on div "Ficha técnica - Padrão da Plataforma" at bounding box center [689, 477] width 366 height 24
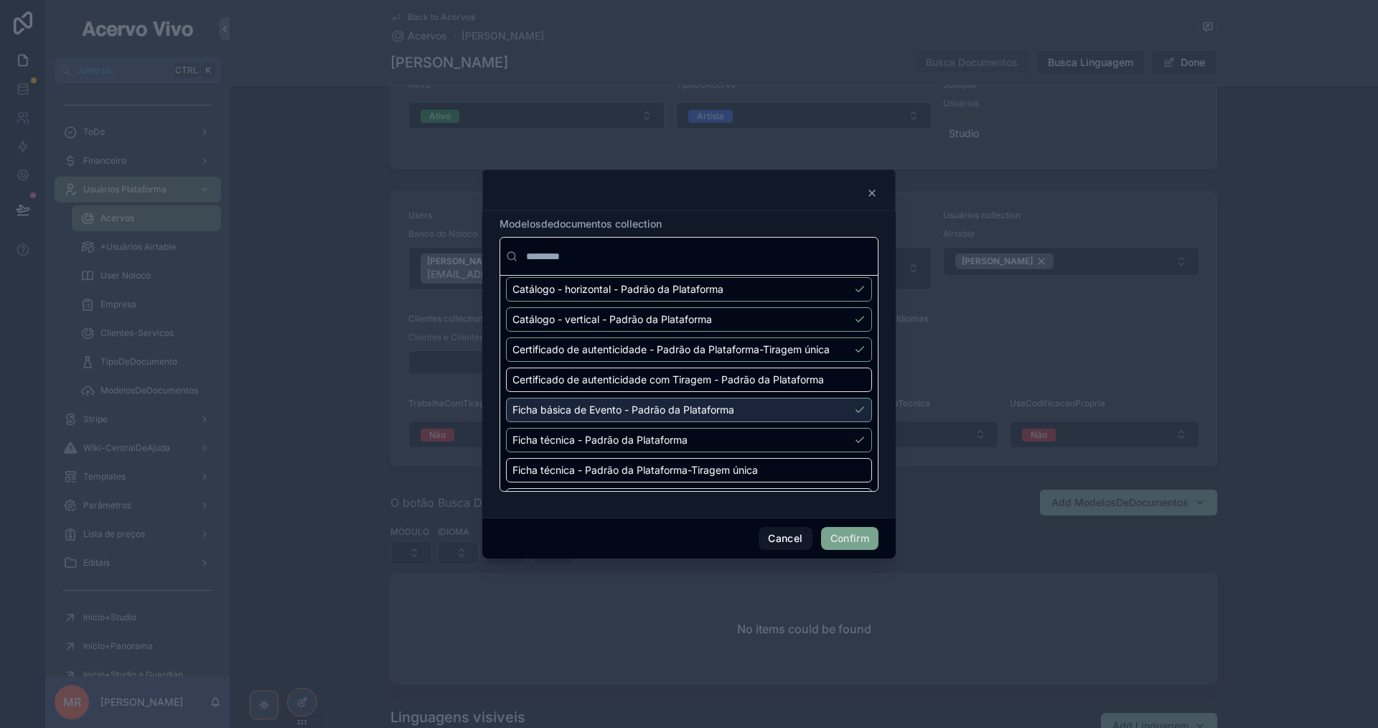
scroll to position [72, 0]
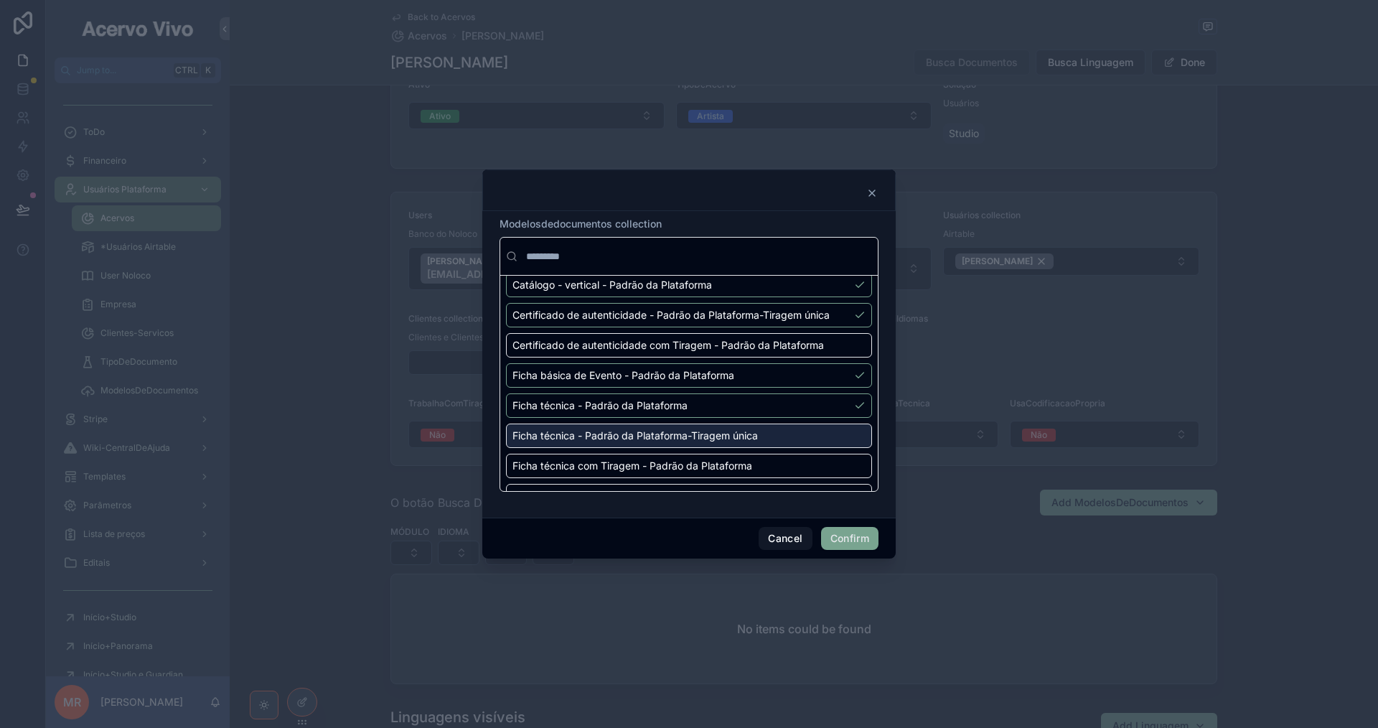
click at [813, 436] on div "Ficha técnica - Padrão da Plataforma-Tiragem única" at bounding box center [689, 435] width 366 height 24
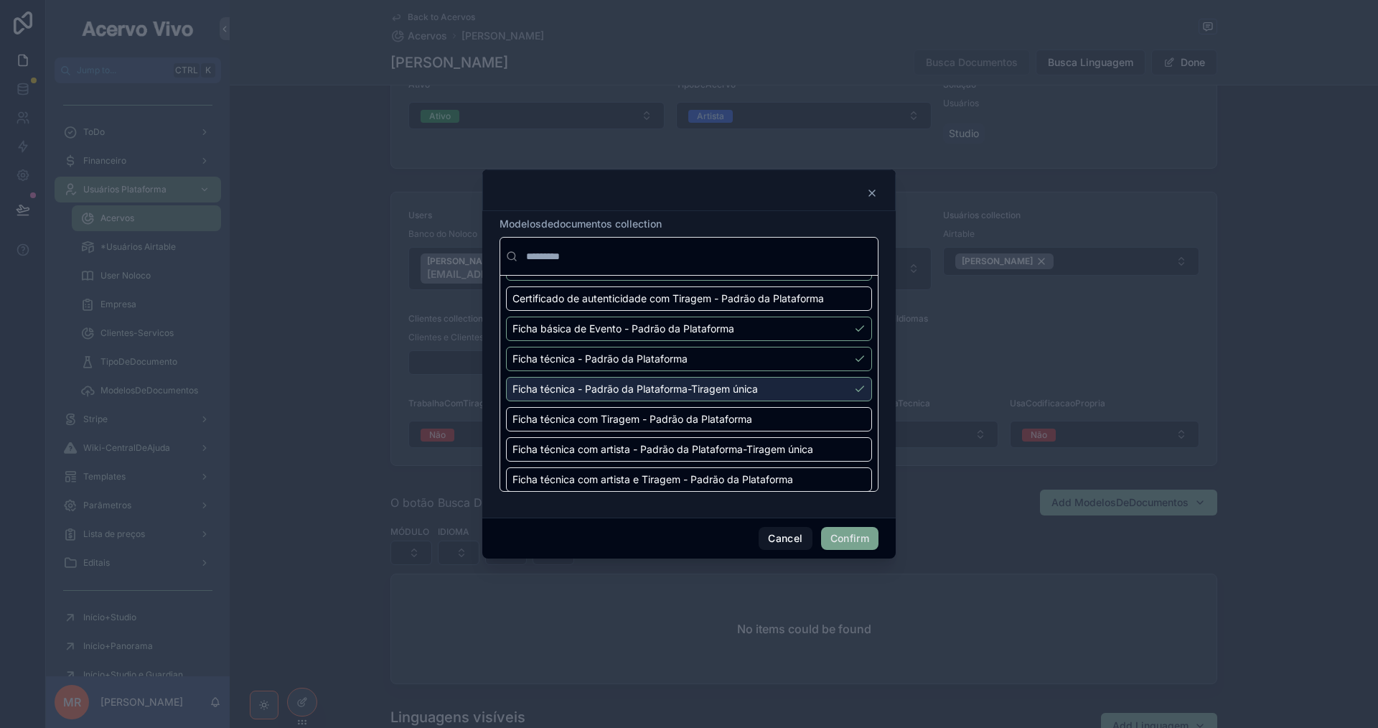
scroll to position [144, 0]
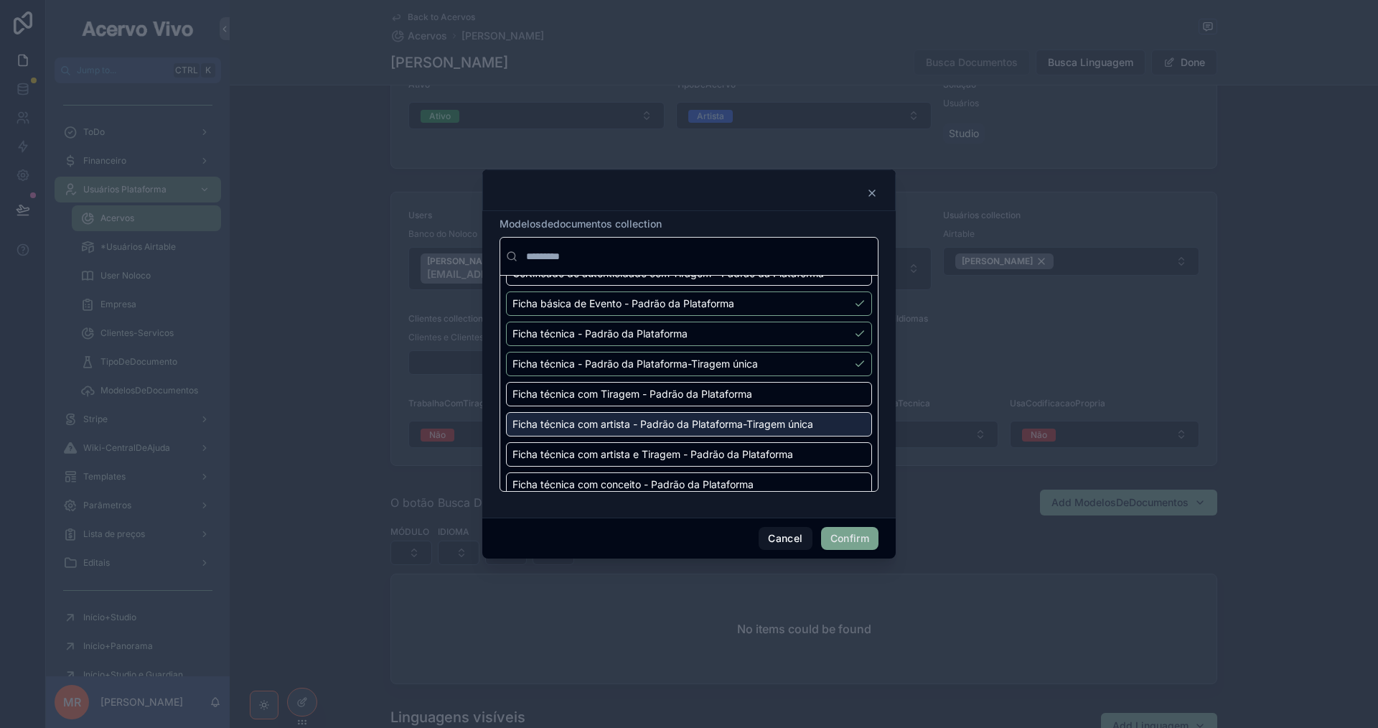
click at [808, 429] on span "Ficha técnica com artista - Padrão da Plataforma-Tiragem única" at bounding box center [662, 424] width 301 height 14
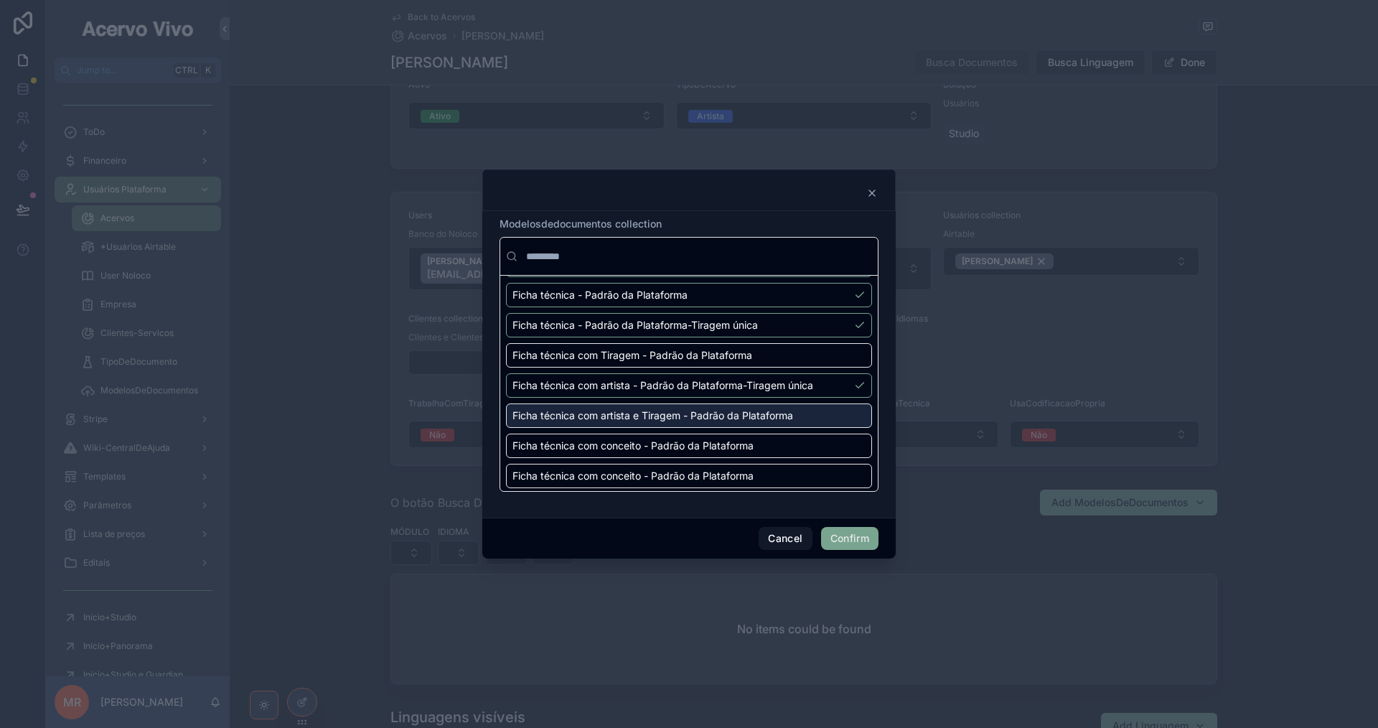
scroll to position [215, 0]
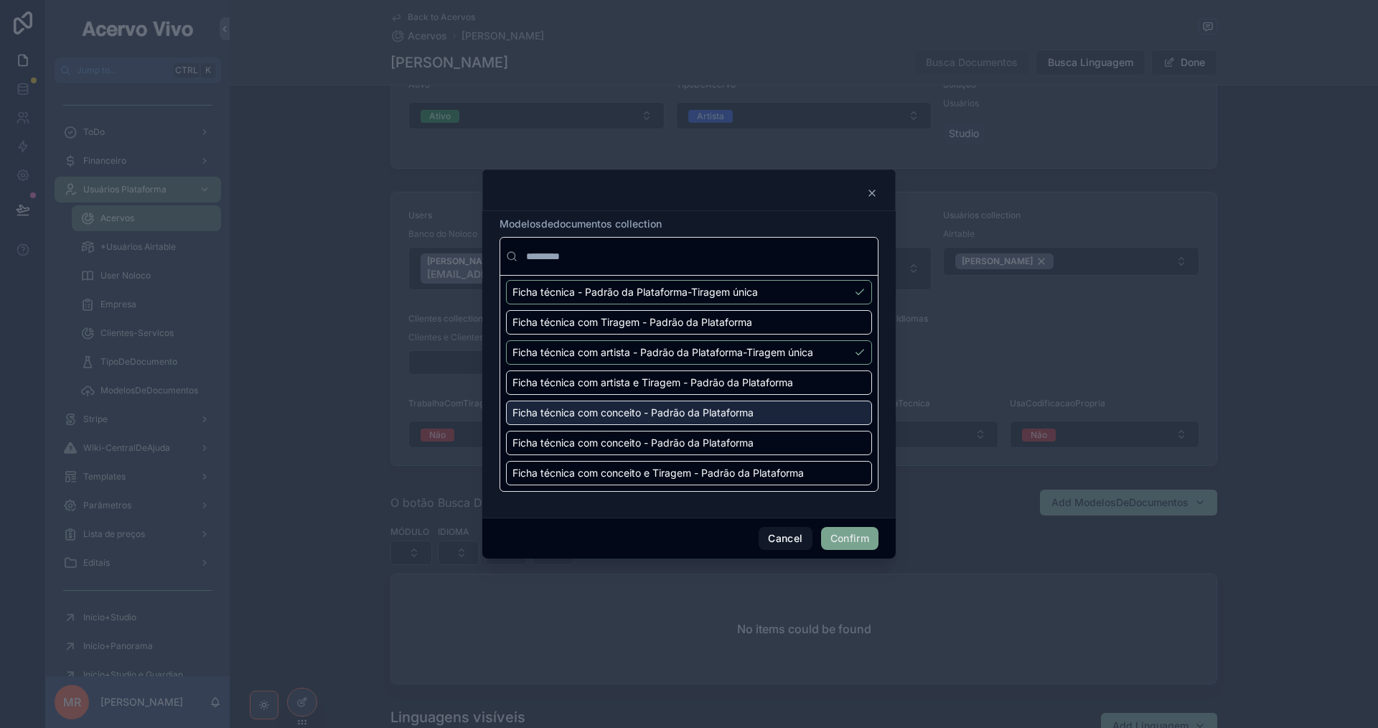
click at [805, 416] on div "Ficha técnica com conceito - Padrão da Plataforma" at bounding box center [689, 412] width 366 height 24
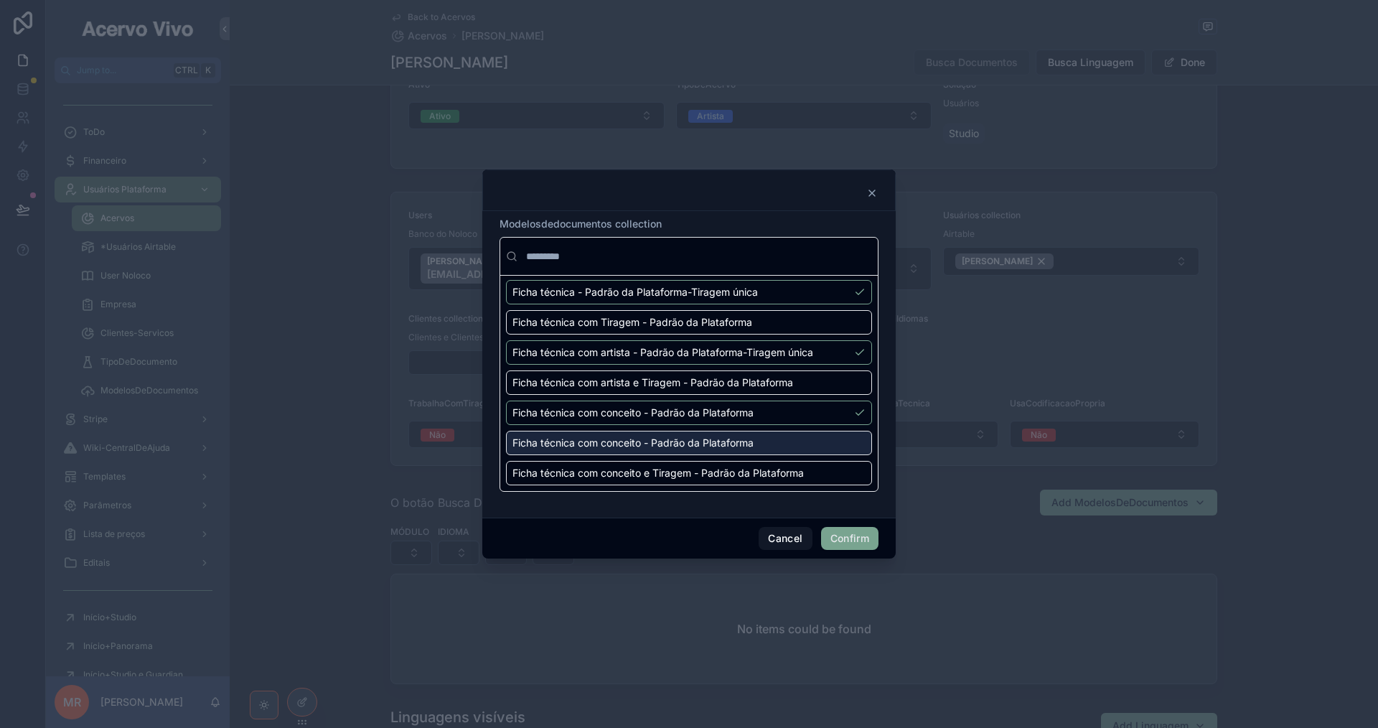
click at [809, 446] on div "Ficha técnica com conceito - Padrão da Plataforma" at bounding box center [689, 443] width 366 height 24
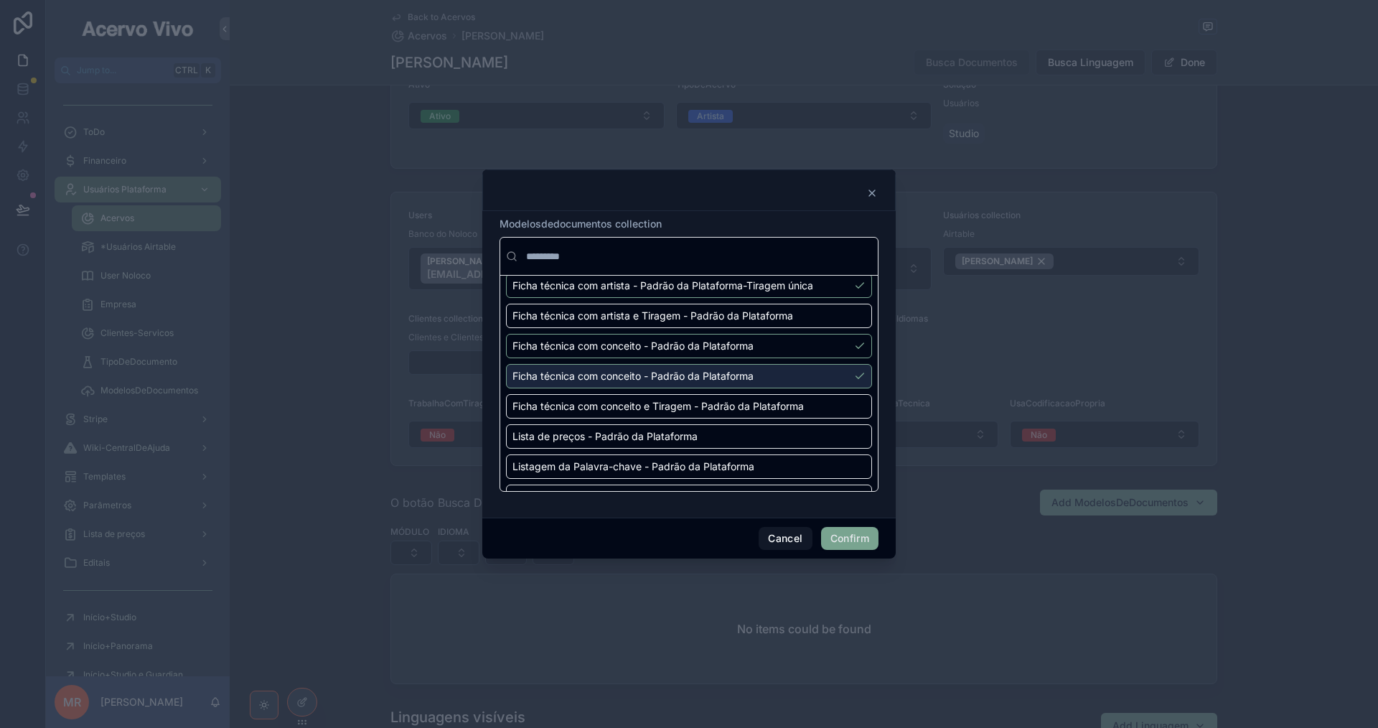
scroll to position [359, 0]
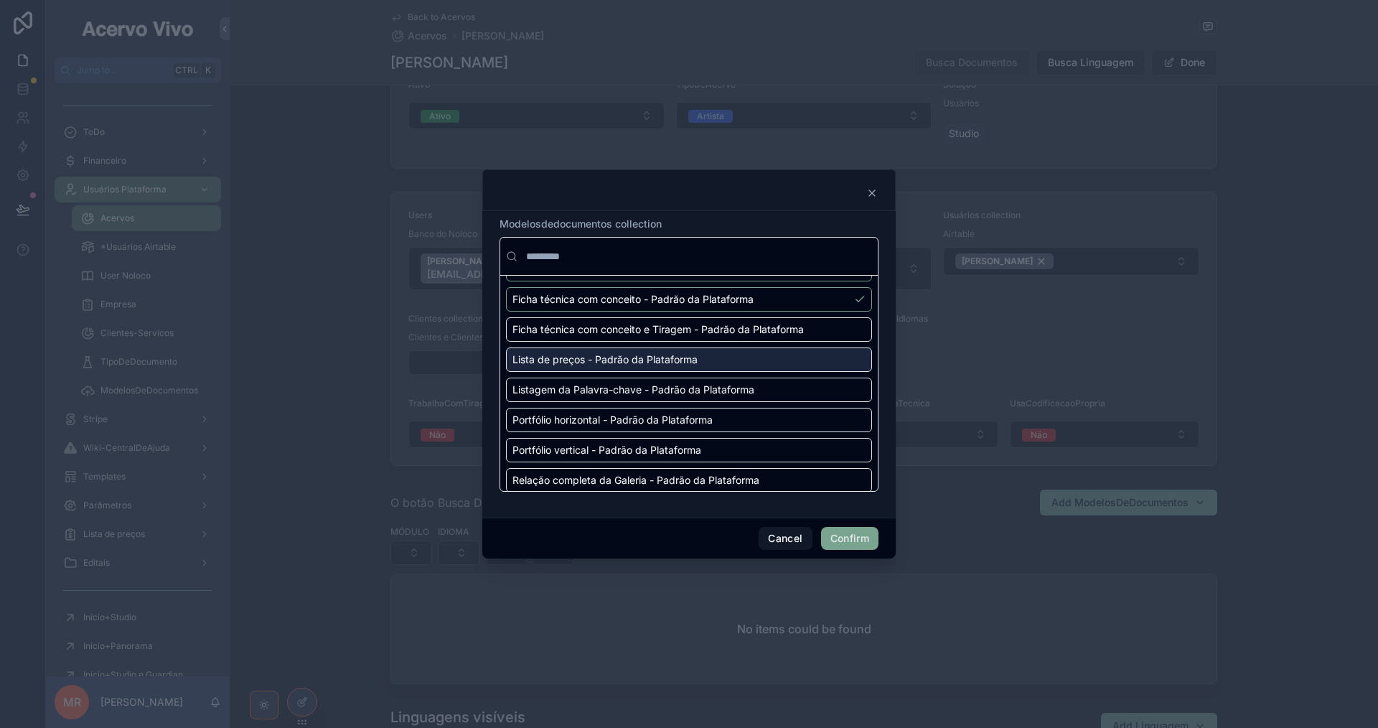
click at [838, 352] on div "Lista de preços - Padrão da Plataforma" at bounding box center [689, 359] width 366 height 24
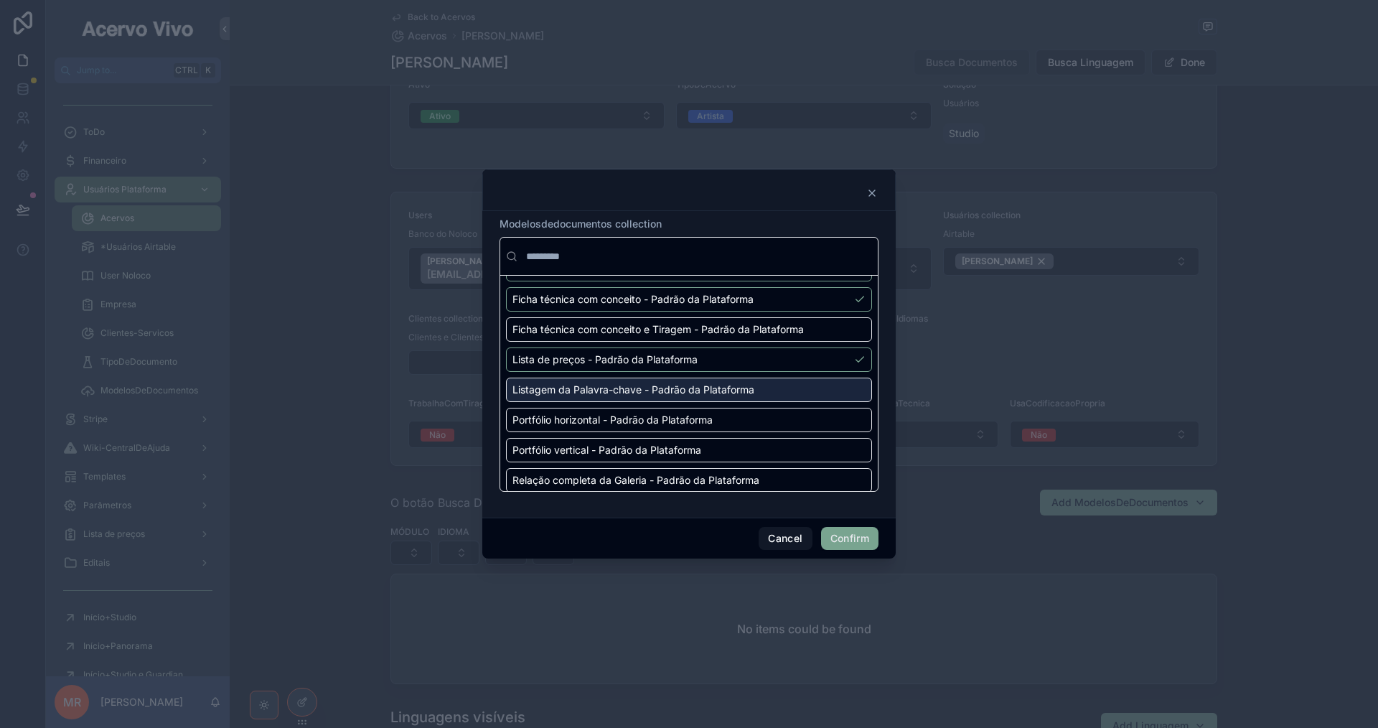
click at [819, 389] on div "Listagem da Palavra-chave - Padrão da Plataforma" at bounding box center [689, 389] width 366 height 24
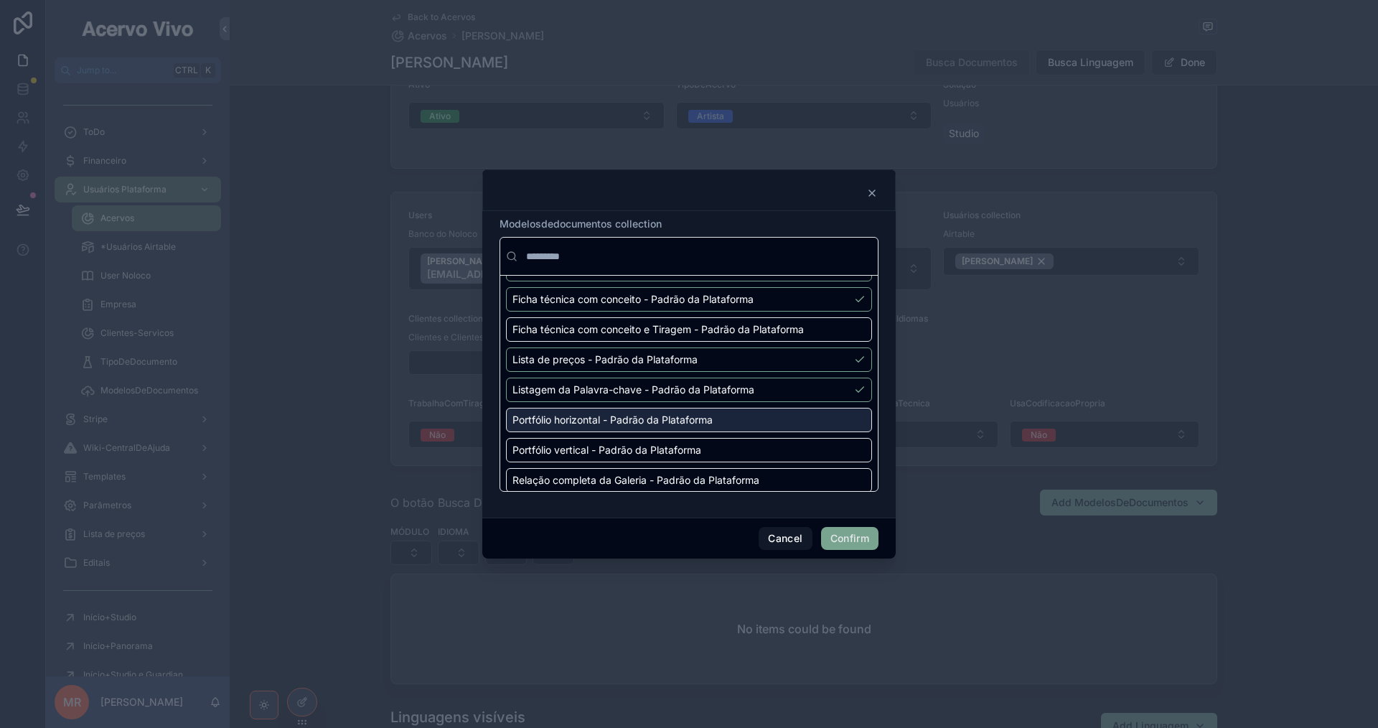
click at [824, 428] on div "Portfólio horizontal - Padrão da Plataforma" at bounding box center [689, 420] width 366 height 24
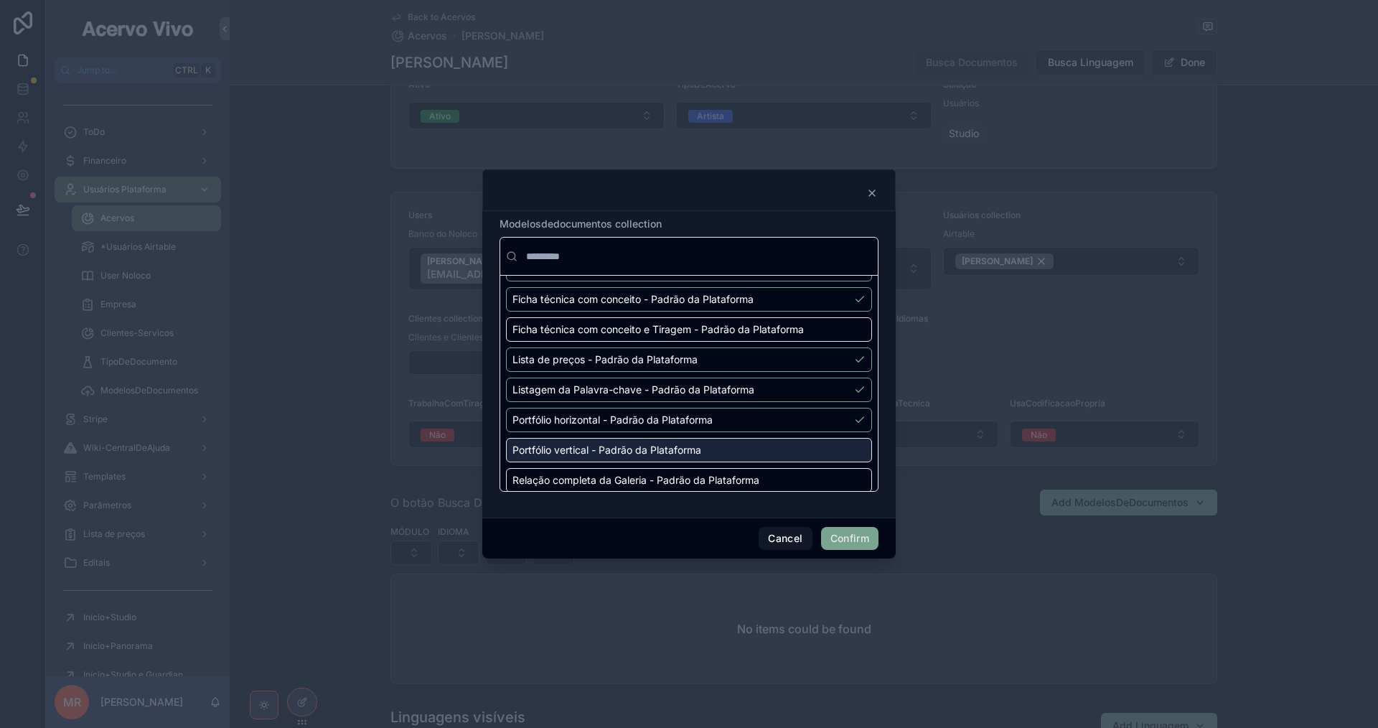
click at [820, 461] on div "Portfólio vertical - Padrão da Plataforma" at bounding box center [689, 450] width 366 height 24
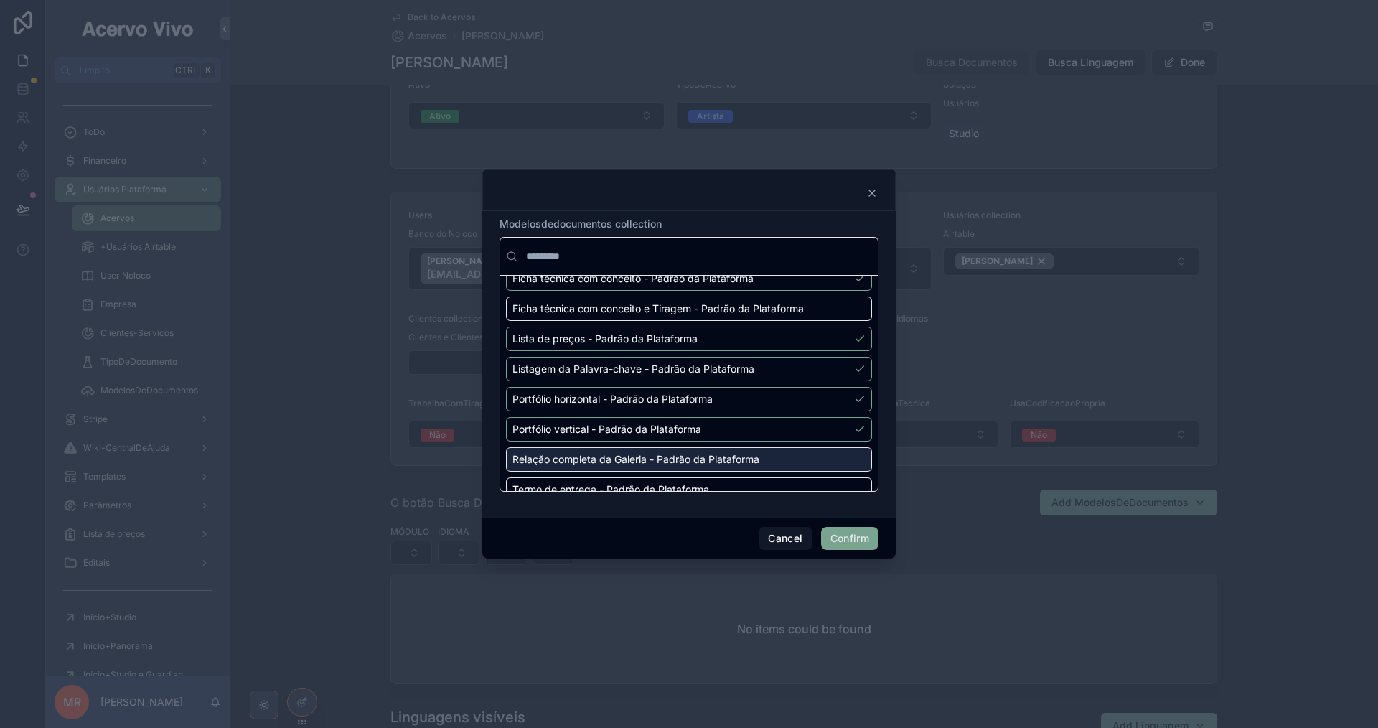
scroll to position [399, 0]
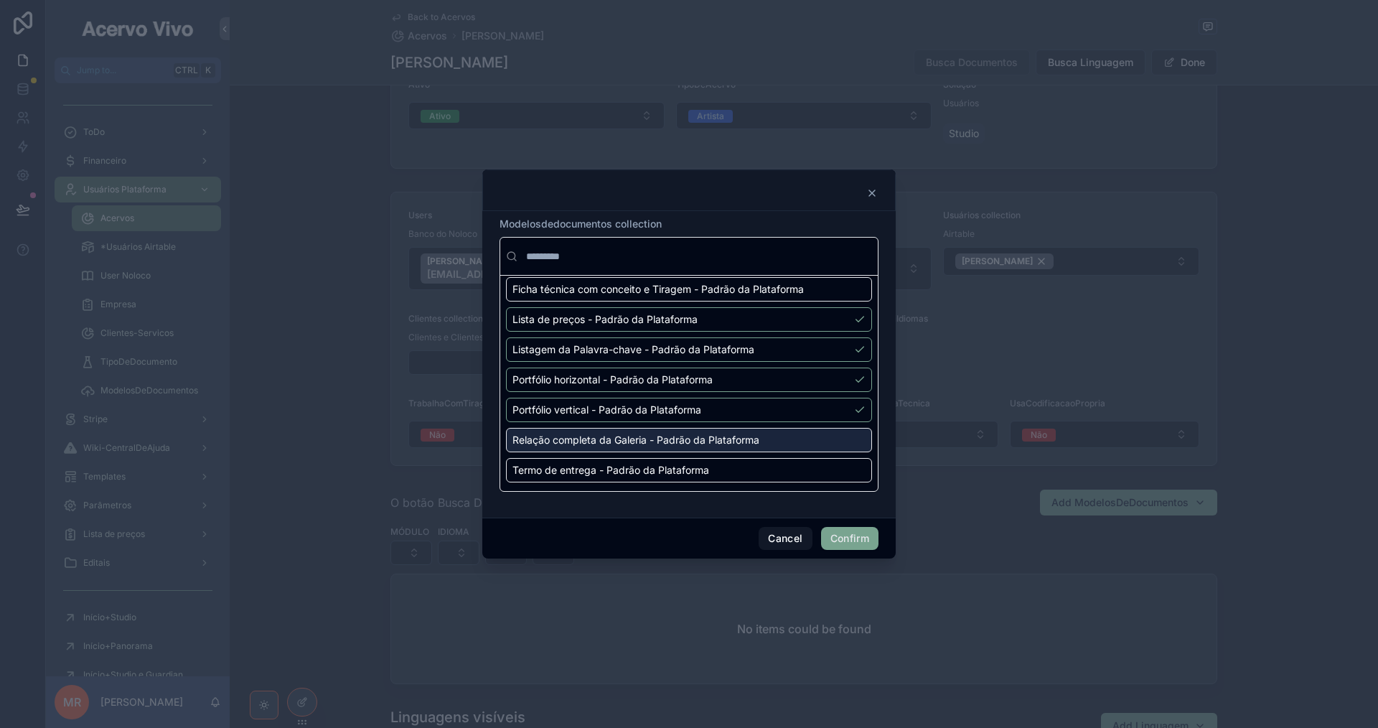
click at [829, 449] on div "Relação completa da Galeria - Padrão da Plataforma" at bounding box center [689, 440] width 366 height 24
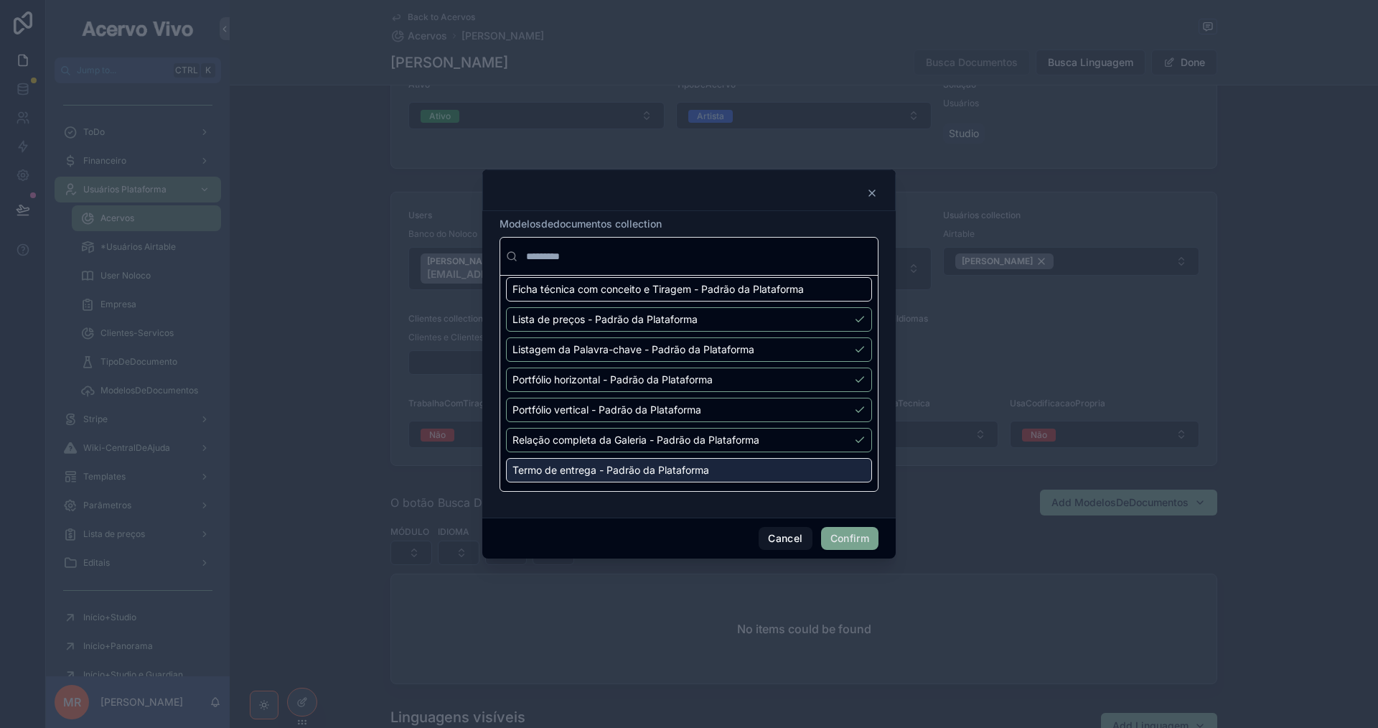
click at [828, 475] on div "Termo de entrega - Padrão da Plataforma" at bounding box center [689, 470] width 366 height 24
click at [861, 540] on button "Confirm" at bounding box center [849, 538] width 57 height 23
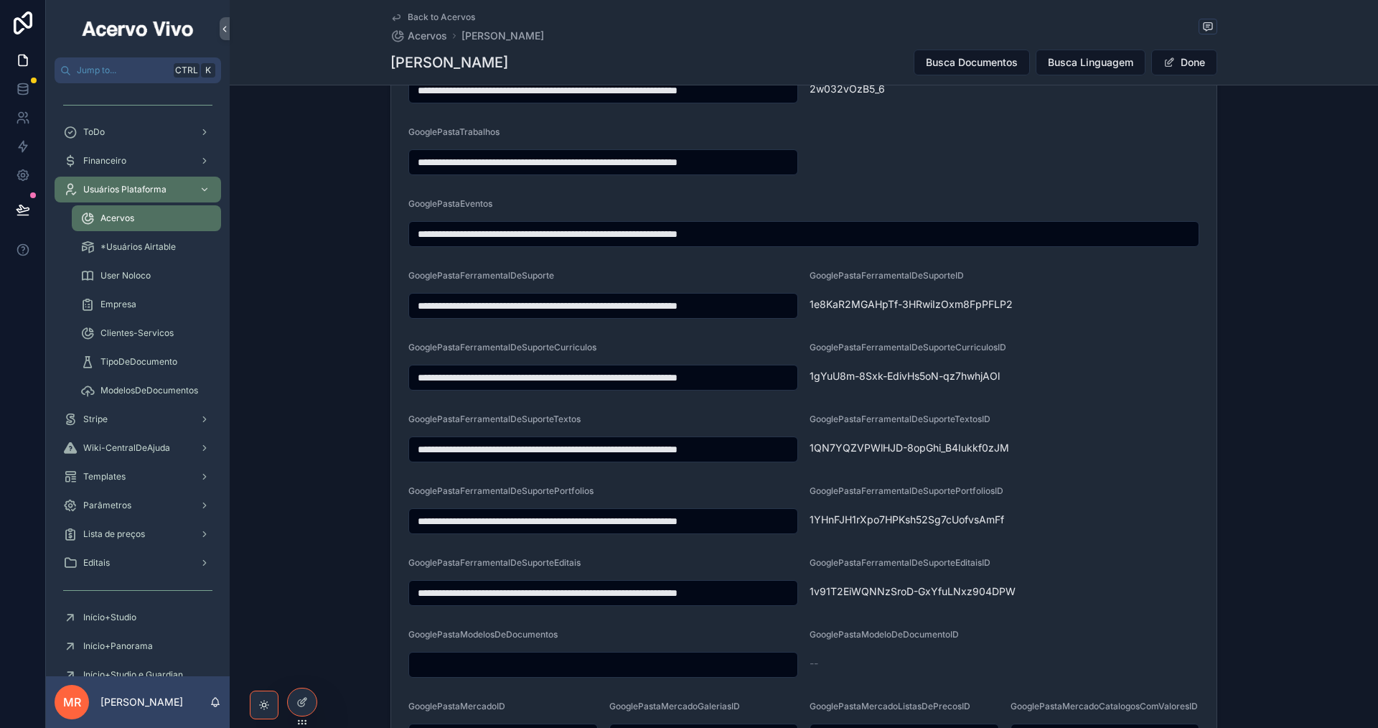
scroll to position [2003, 0]
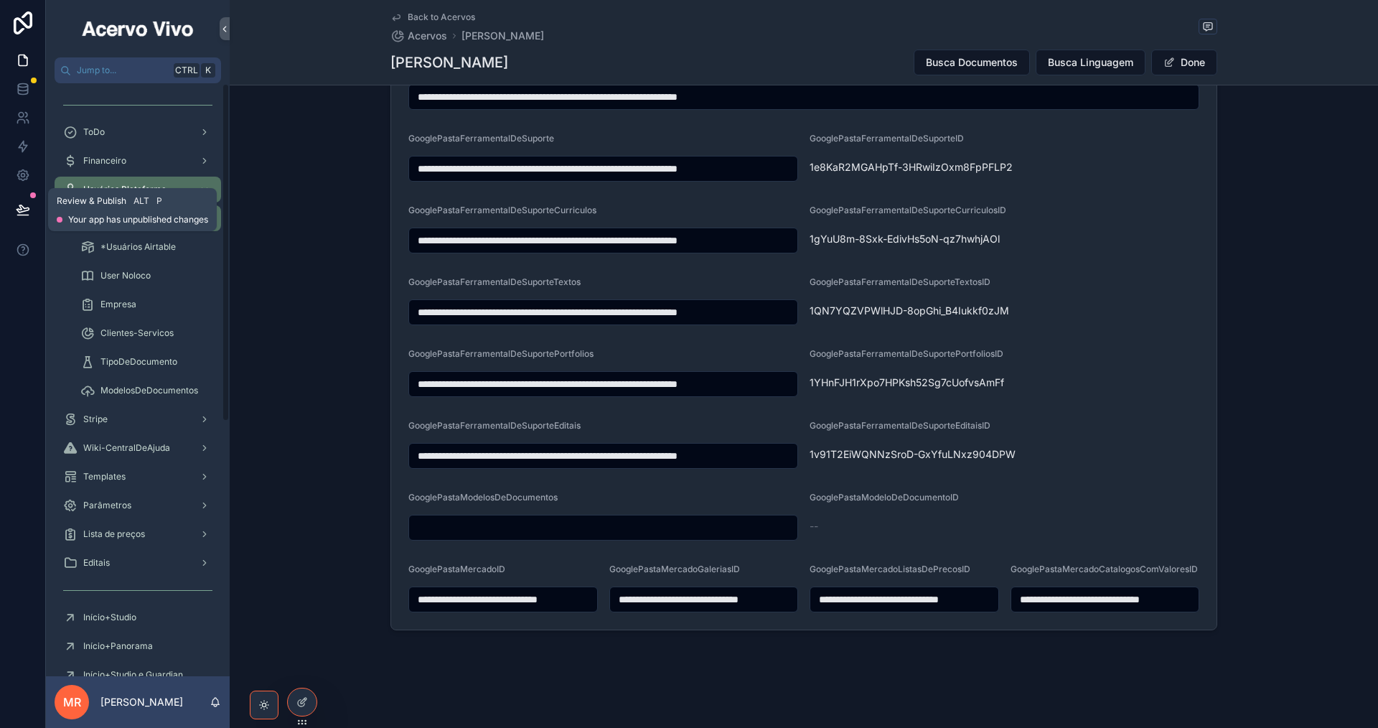
click at [24, 205] on icon at bounding box center [23, 209] width 14 height 14
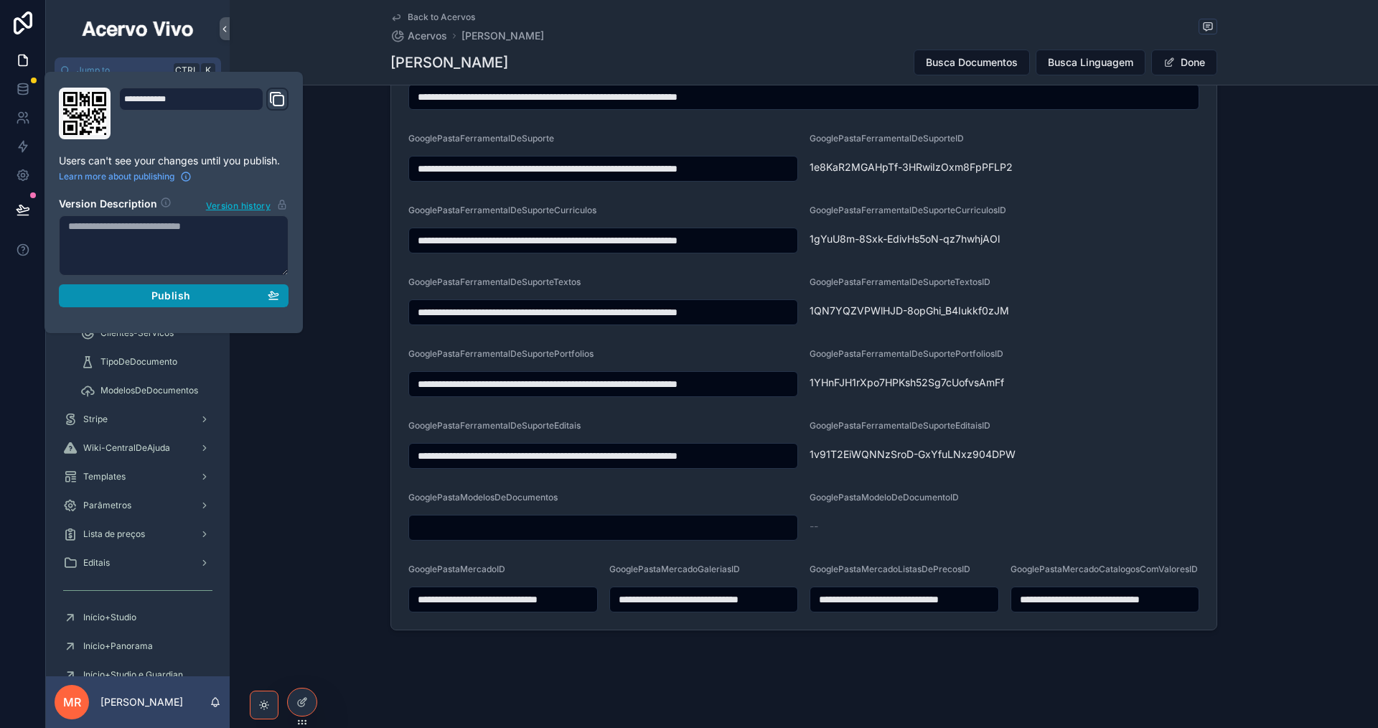
drag, startPoint x: 123, startPoint y: 298, endPoint x: 199, endPoint y: 283, distance: 77.5
click at [123, 299] on div "Publish" at bounding box center [173, 295] width 211 height 13
